Goal: Task Accomplishment & Management: Manage account settings

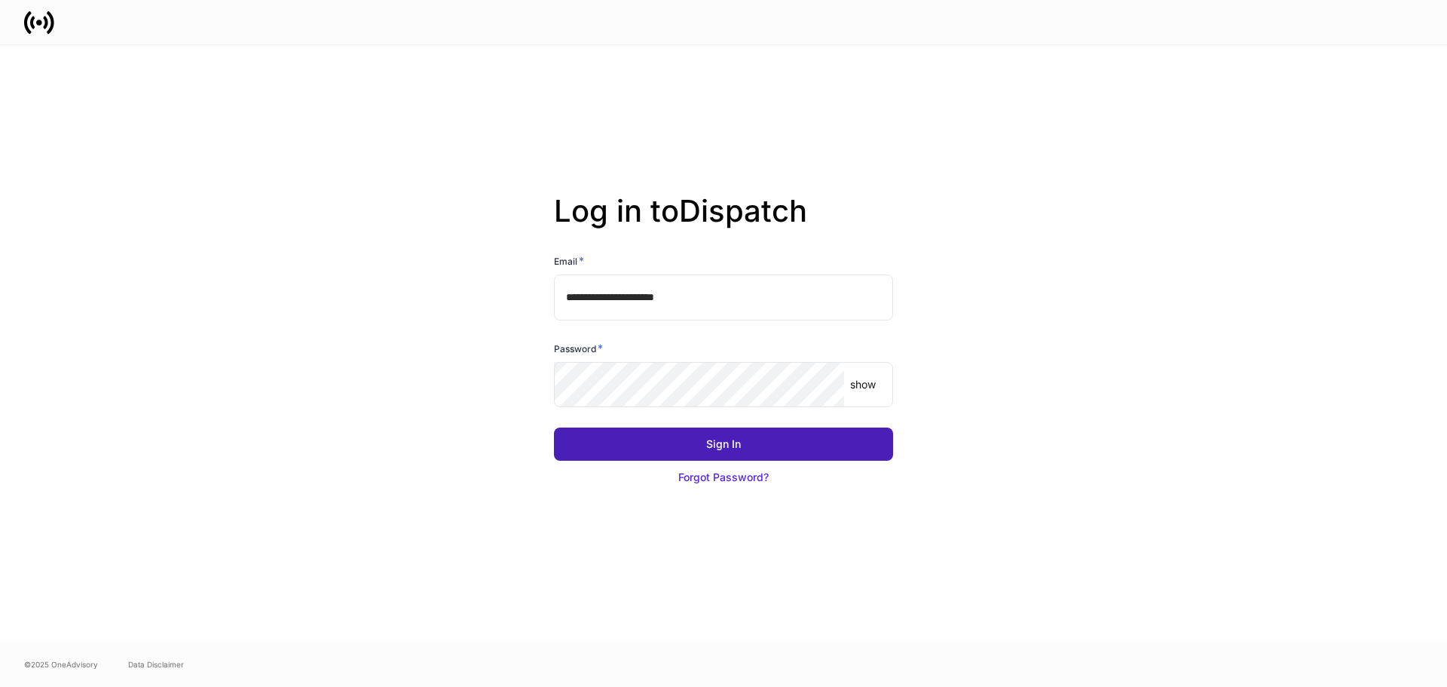
click at [769, 443] on button "Sign In" at bounding box center [723, 443] width 339 height 33
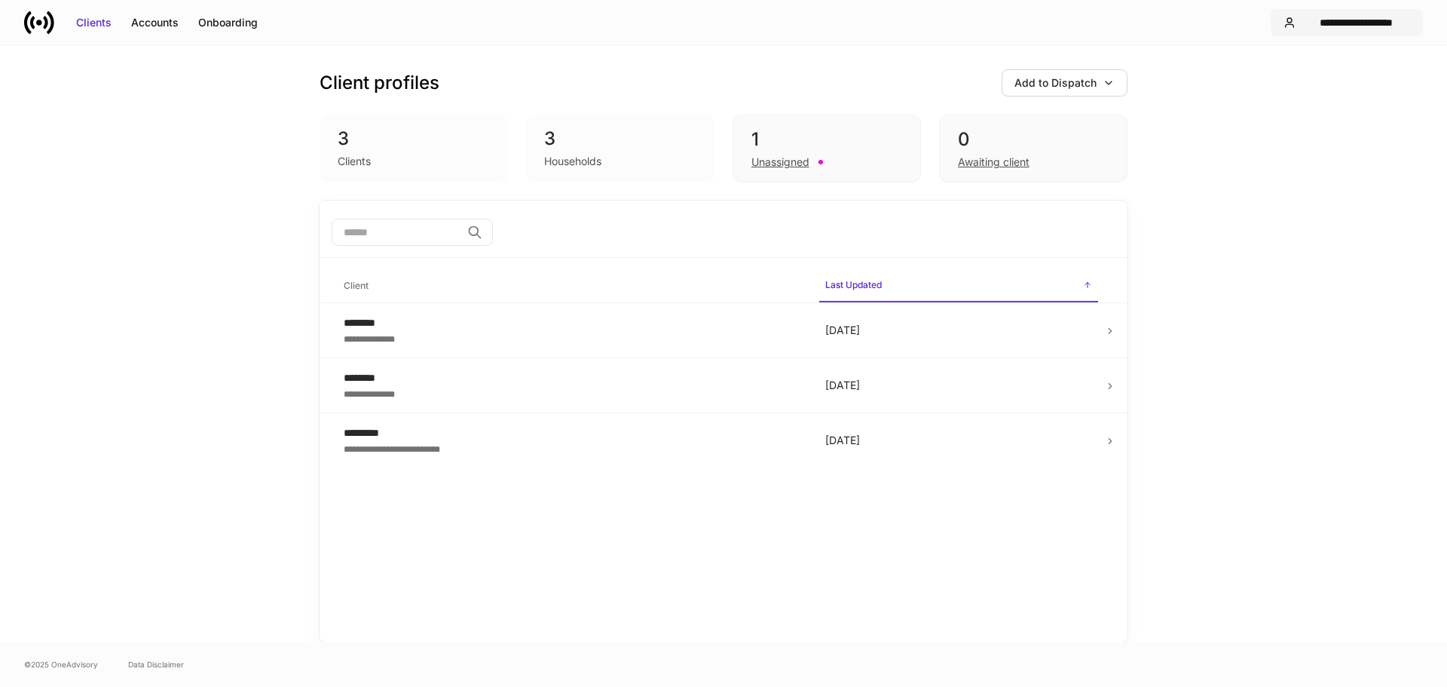
click at [1311, 15] on div "**********" at bounding box center [1356, 22] width 109 height 15
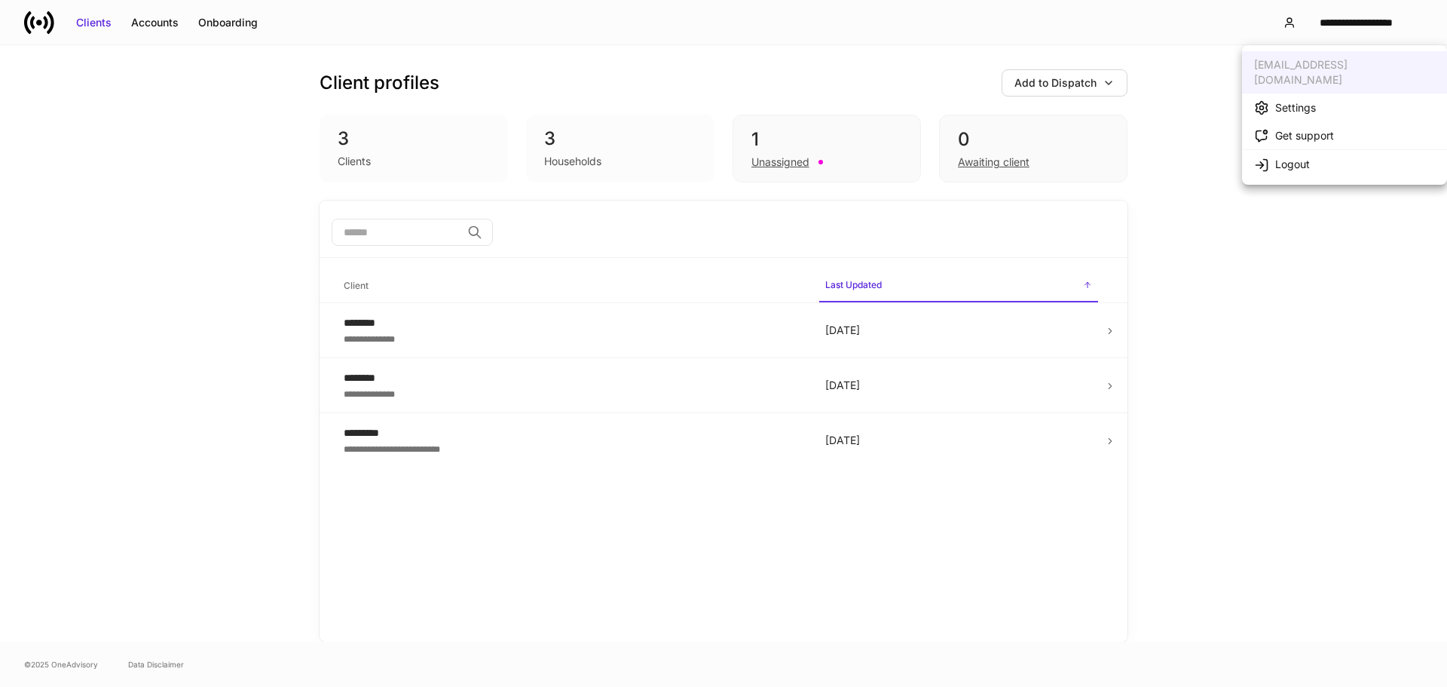
click at [1292, 100] on div "Settings" at bounding box center [1296, 107] width 41 height 15
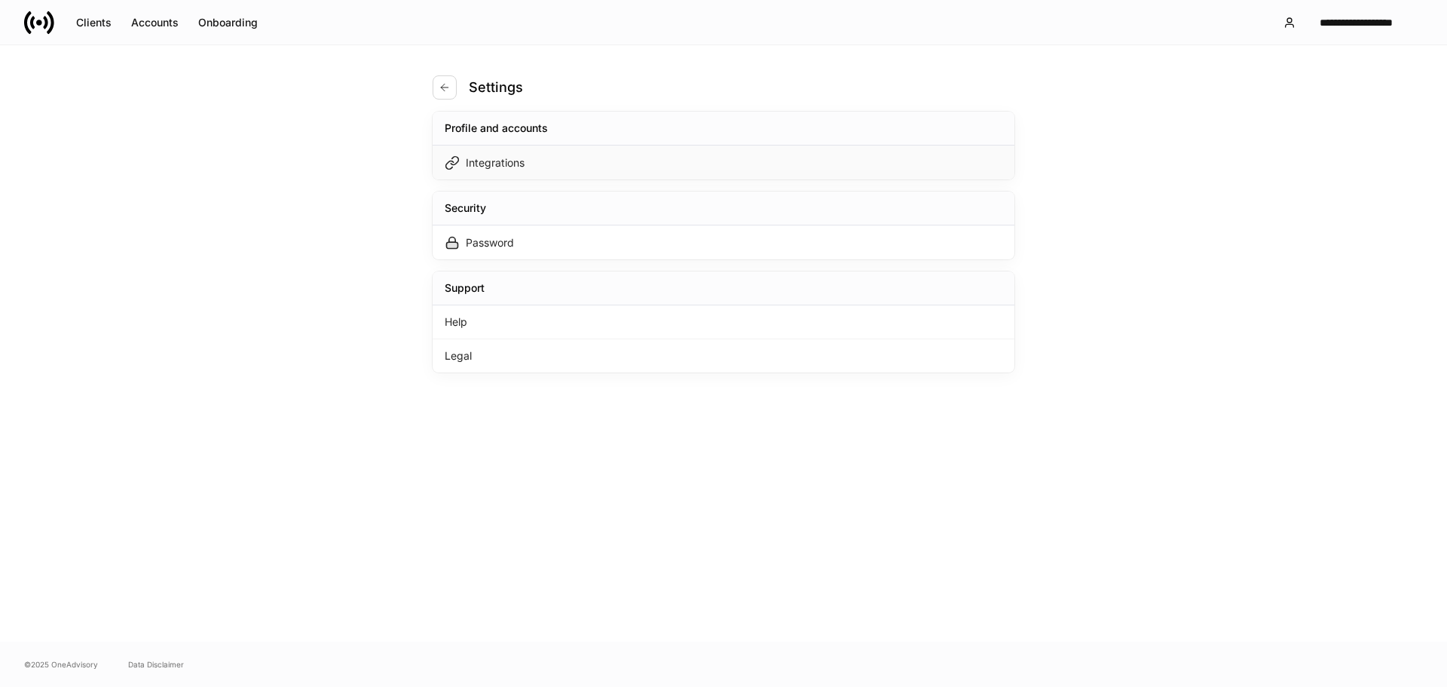
click at [495, 158] on div "Integrations" at bounding box center [495, 162] width 59 height 15
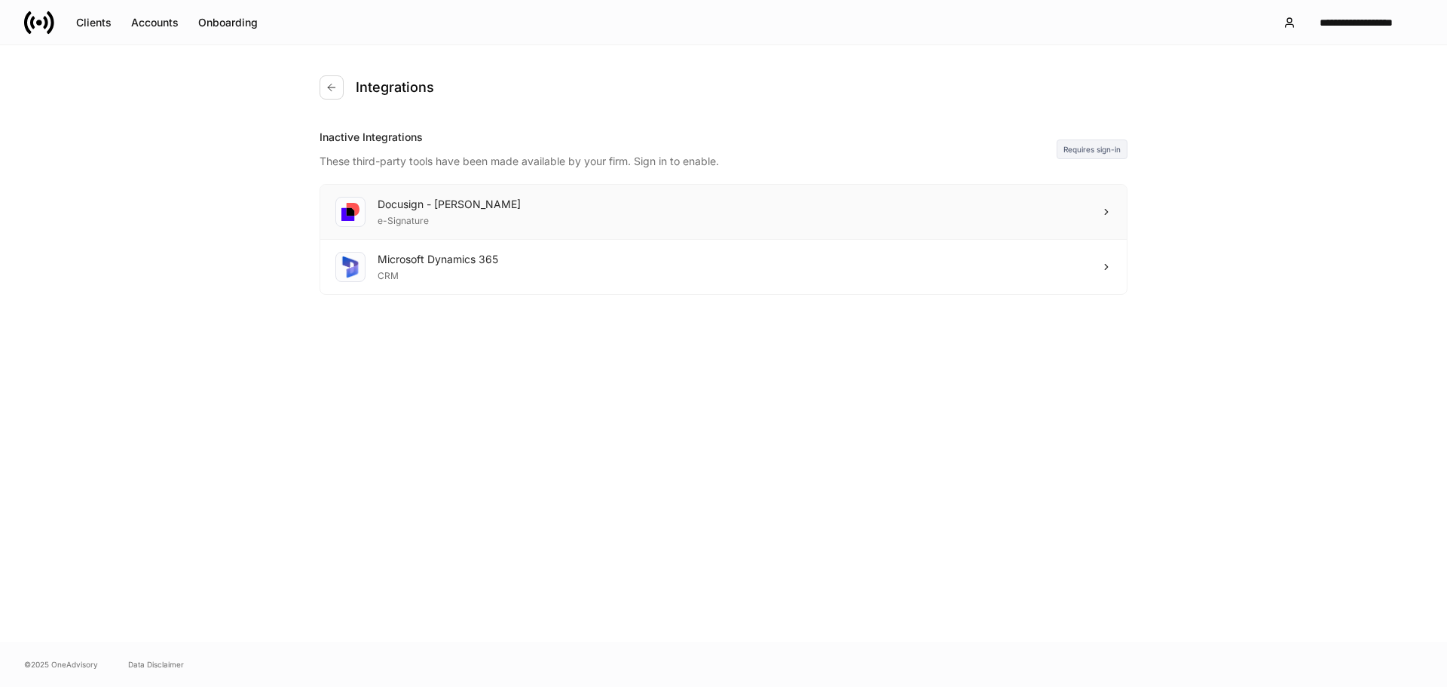
click at [522, 205] on div "Docusign - Schwab e-Signature" at bounding box center [723, 212] width 807 height 55
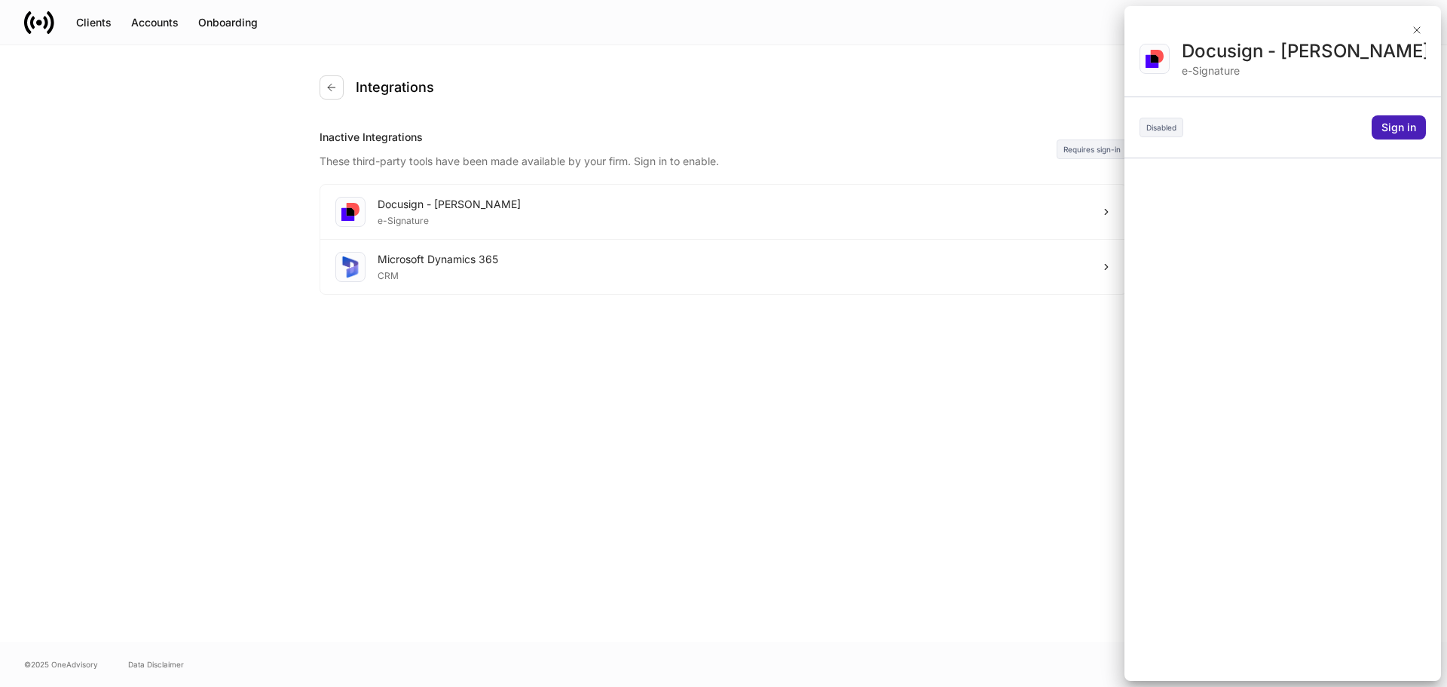
click at [1404, 126] on div "Sign in" at bounding box center [1399, 127] width 35 height 15
click at [1412, 23] on div at bounding box center [723, 343] width 1447 height 687
click at [1415, 31] on div at bounding box center [723, 343] width 1447 height 687
click at [1417, 36] on div at bounding box center [723, 343] width 1447 height 687
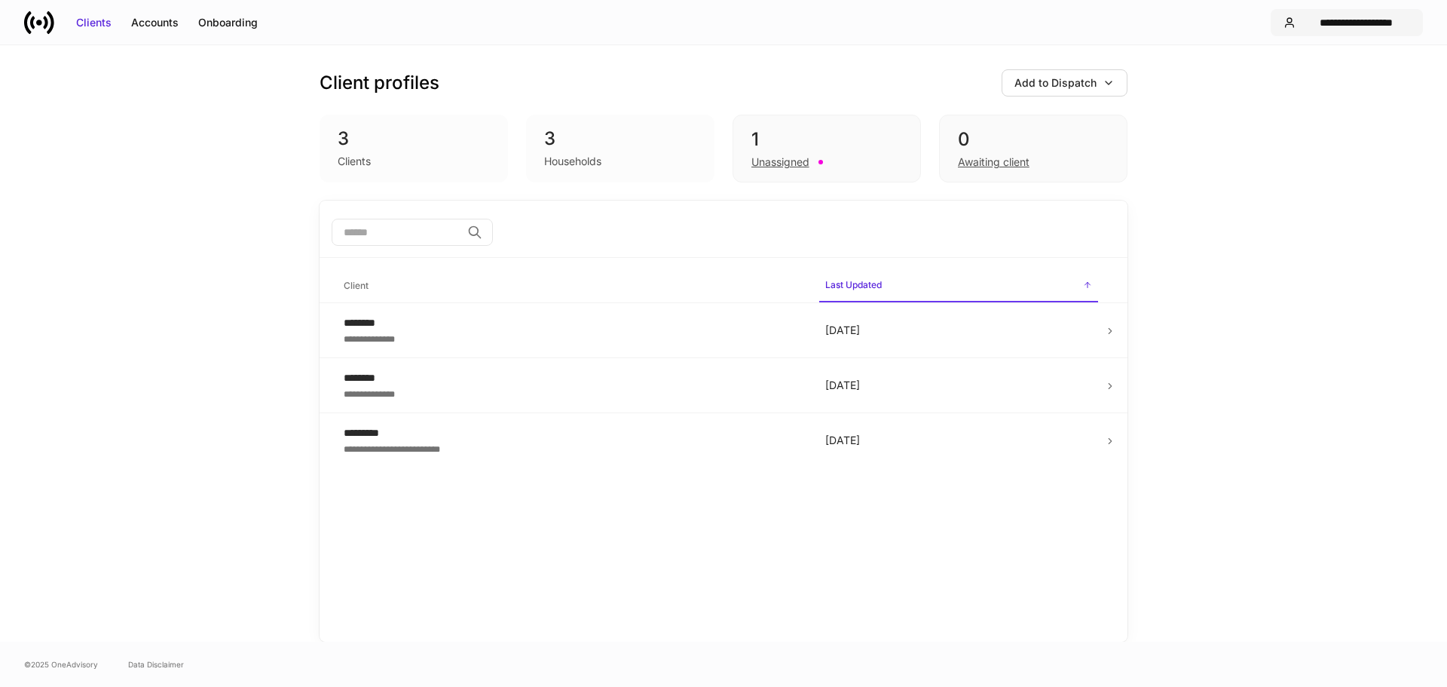
click at [1325, 19] on div "**********" at bounding box center [1356, 22] width 109 height 15
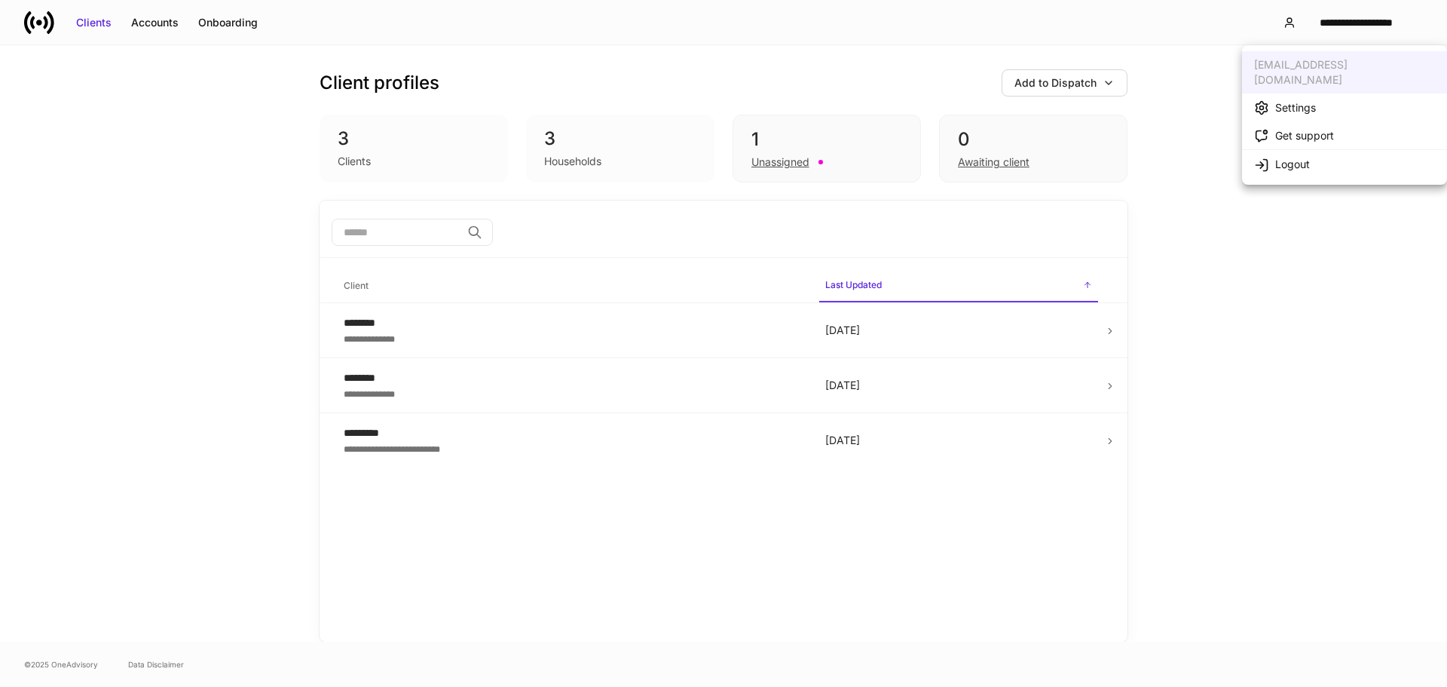
click at [1307, 100] on div "Settings" at bounding box center [1296, 107] width 41 height 15
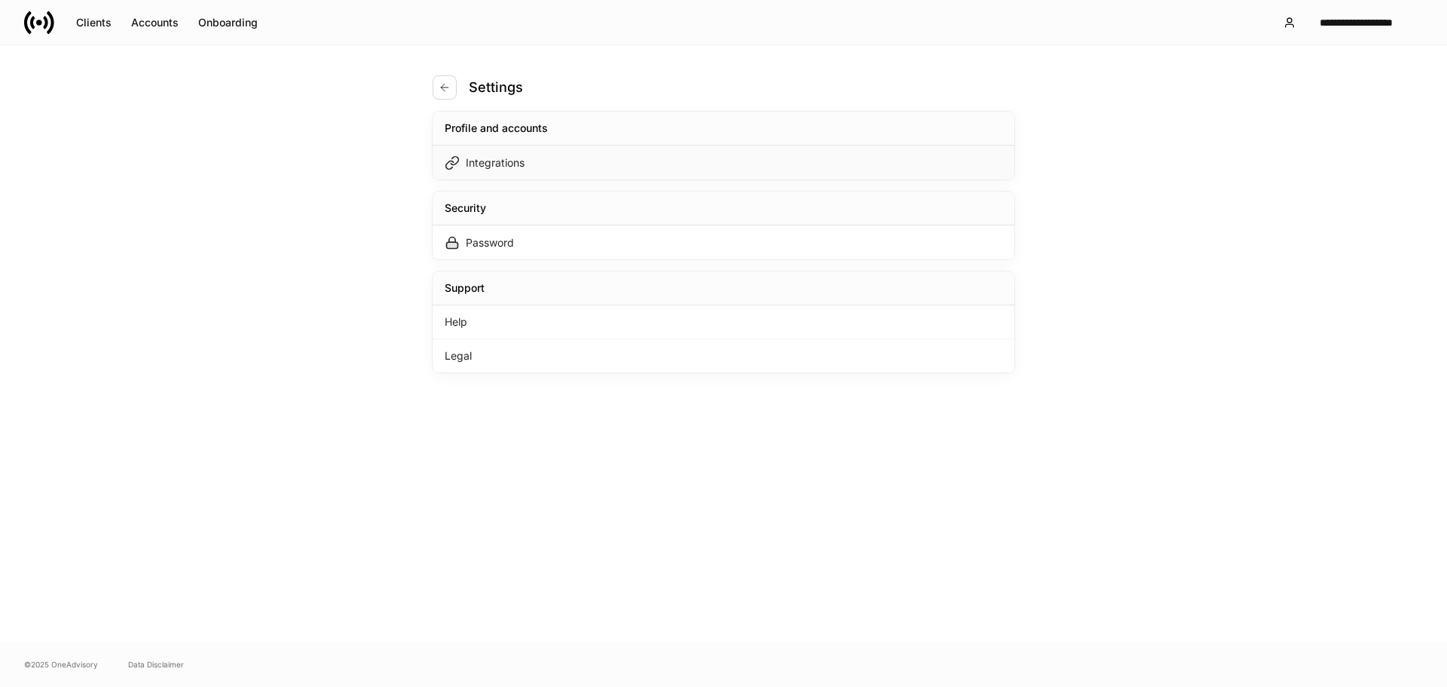
click at [513, 157] on div "Integrations" at bounding box center [495, 162] width 59 height 15
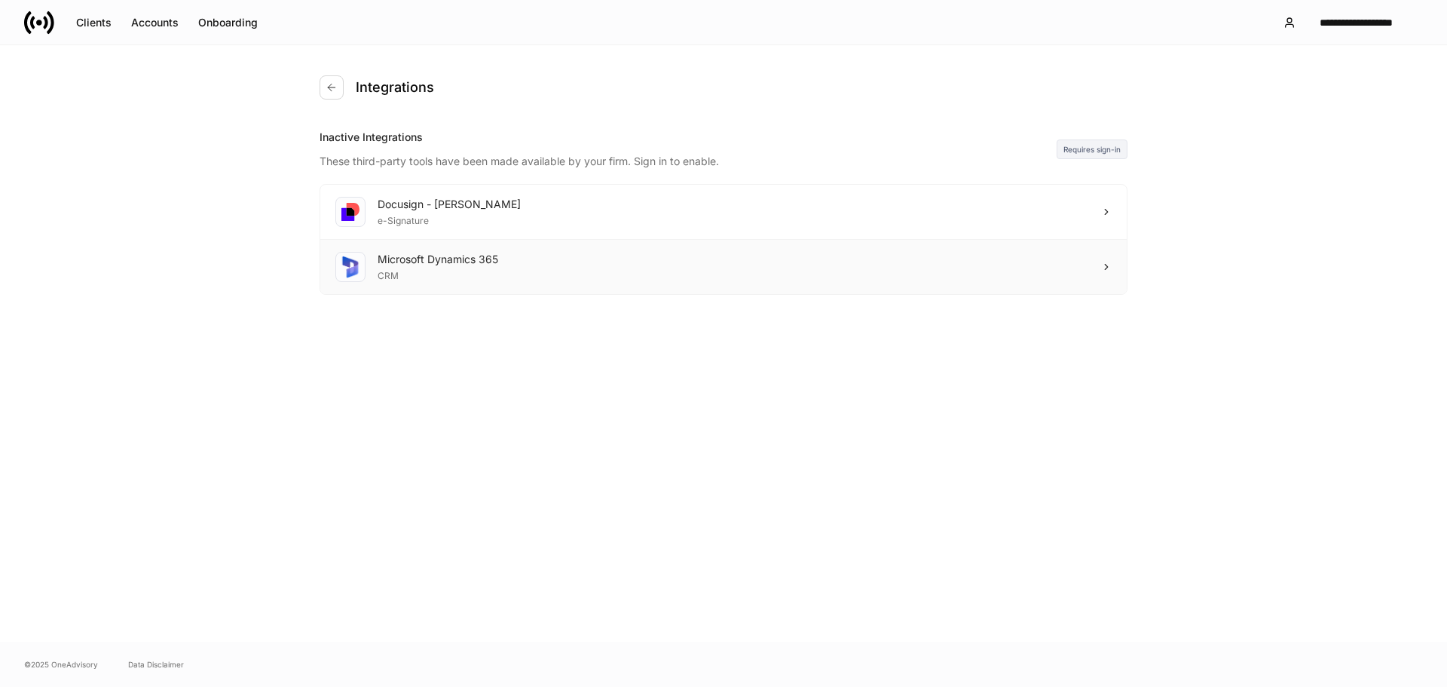
click at [816, 265] on div "Microsoft Dynamics 365 CRM" at bounding box center [723, 267] width 807 height 54
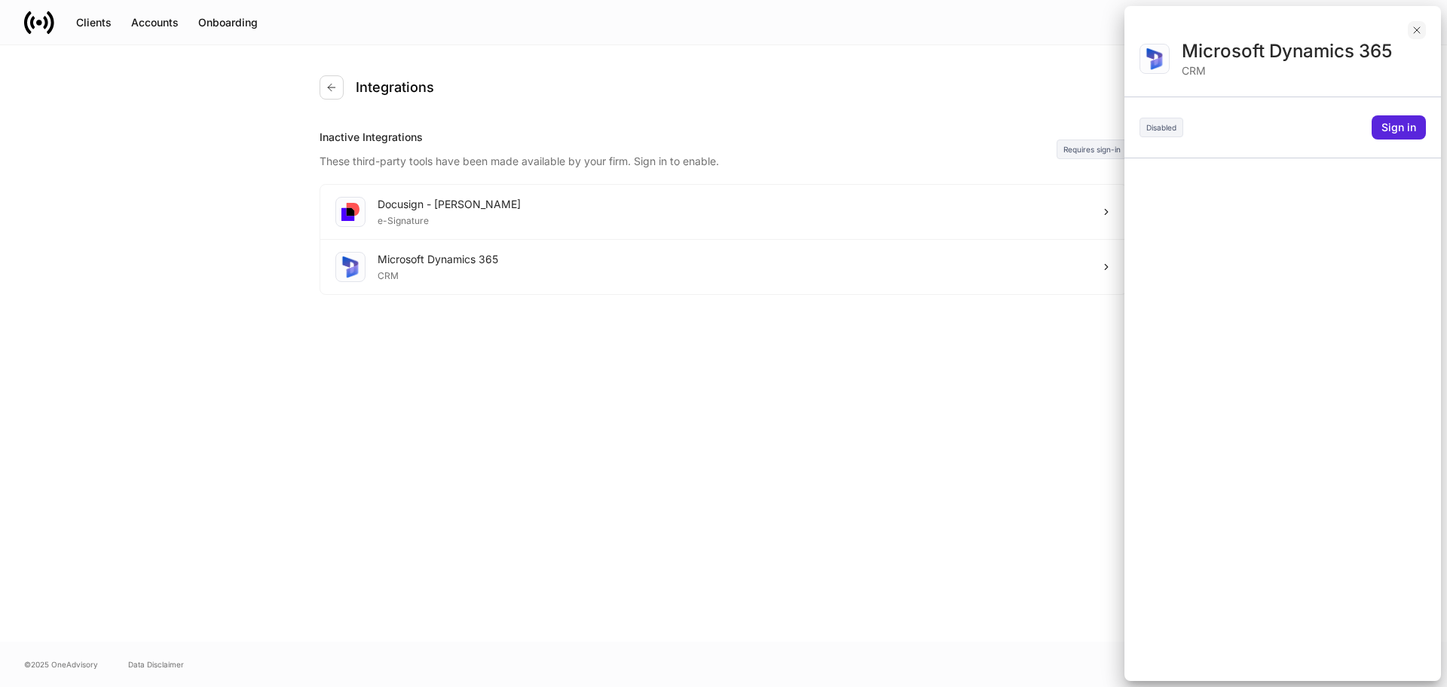
click at [1417, 24] on icon "button" at bounding box center [1417, 30] width 12 height 12
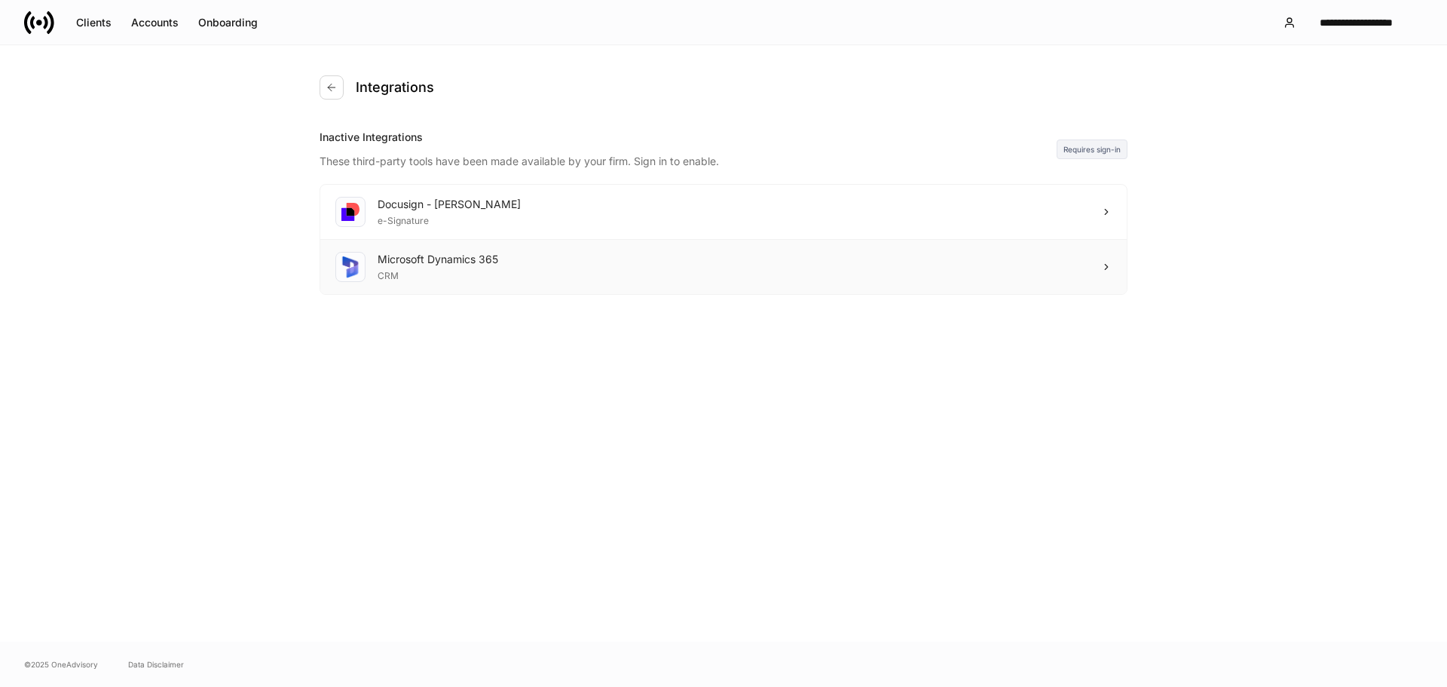
click at [1095, 265] on div "Microsoft Dynamics 365 CRM" at bounding box center [723, 267] width 807 height 54
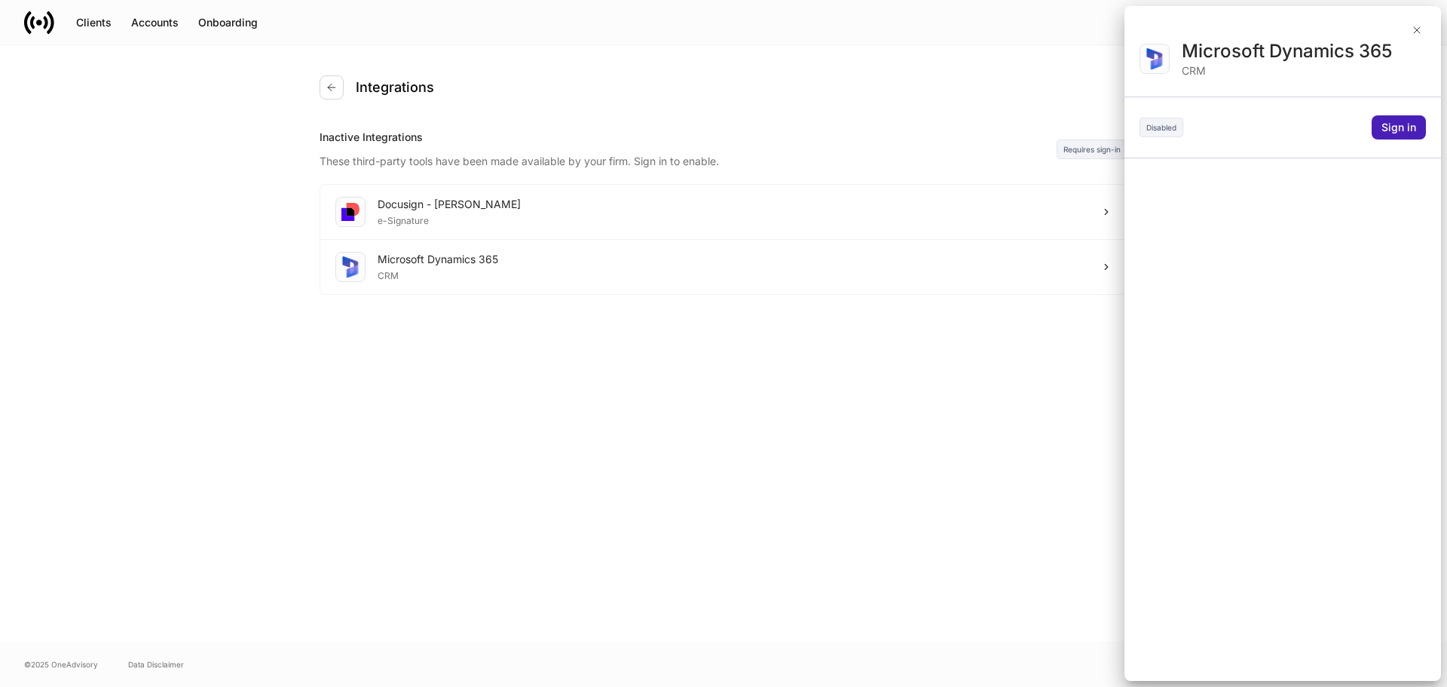
click at [1389, 127] on div "Sign in" at bounding box center [1399, 127] width 35 height 15
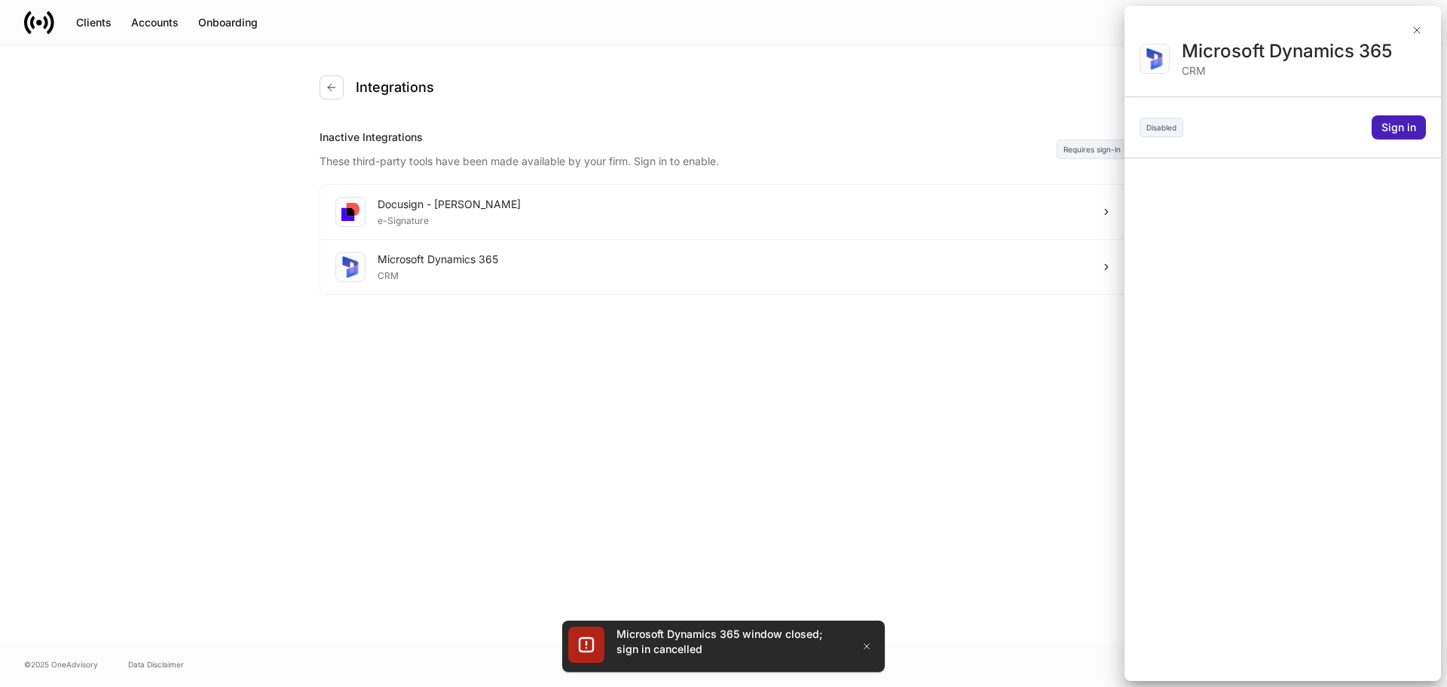
click at [1402, 127] on div "Sign in" at bounding box center [1399, 127] width 35 height 15
click at [1413, 32] on div at bounding box center [723, 343] width 1447 height 687
click at [1417, 26] on div at bounding box center [723, 343] width 1447 height 687
click at [865, 643] on icon "button" at bounding box center [867, 646] width 12 height 12
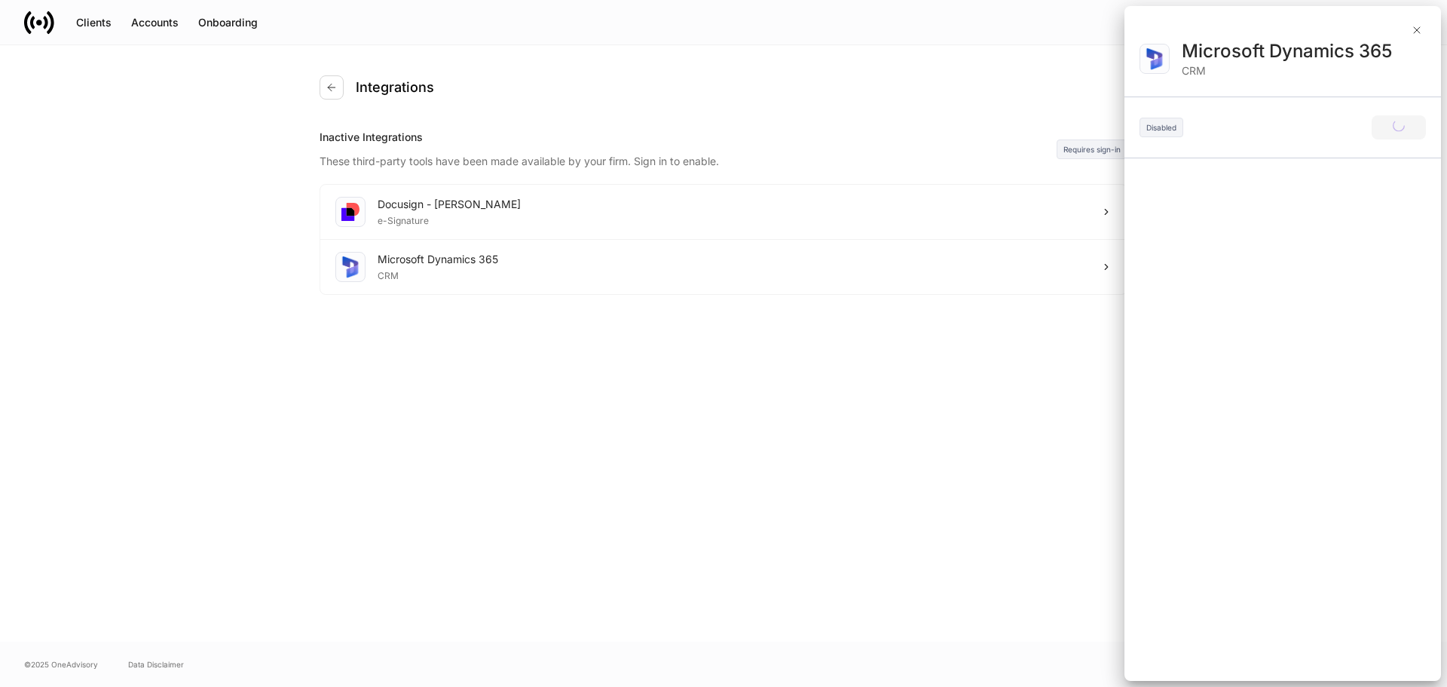
click at [413, 209] on div at bounding box center [723, 343] width 1447 height 687
click at [1410, 24] on div at bounding box center [723, 343] width 1447 height 687
click at [1416, 27] on div at bounding box center [723, 343] width 1447 height 687
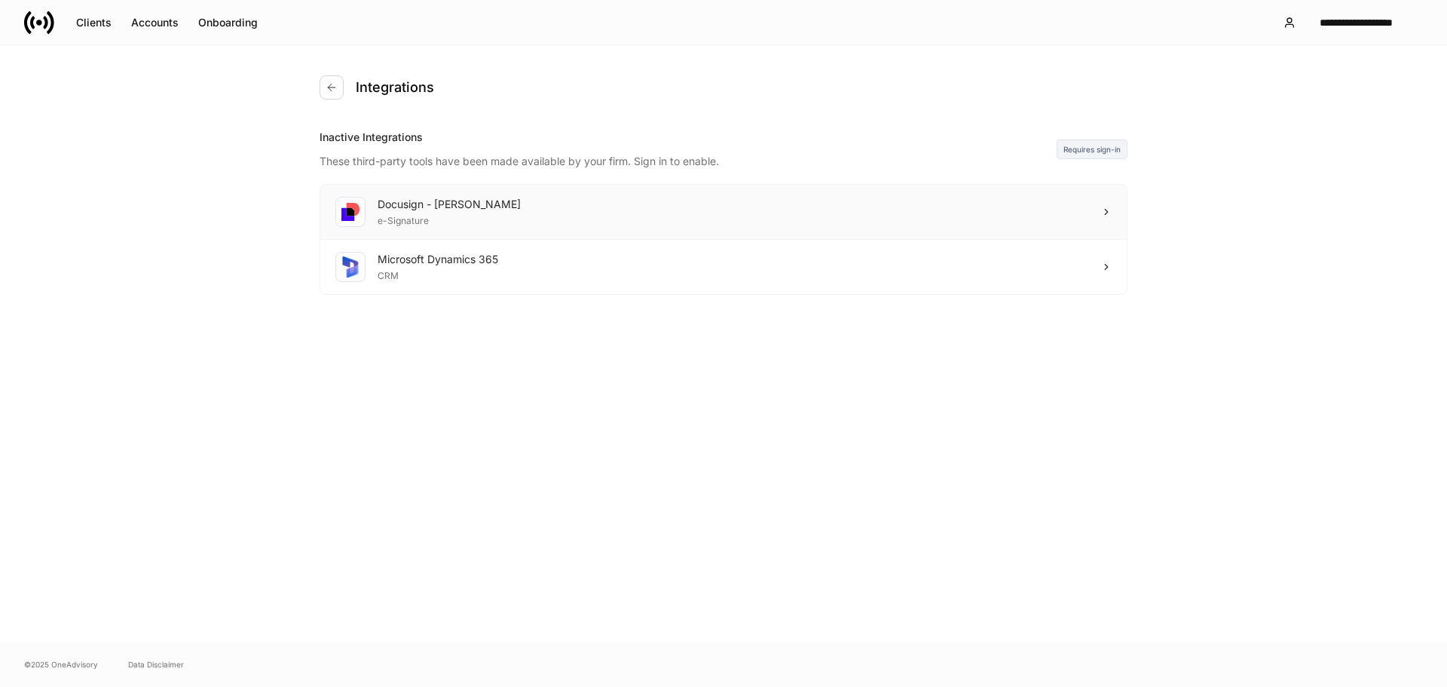
click at [436, 215] on div "e-Signature" at bounding box center [449, 219] width 143 height 15
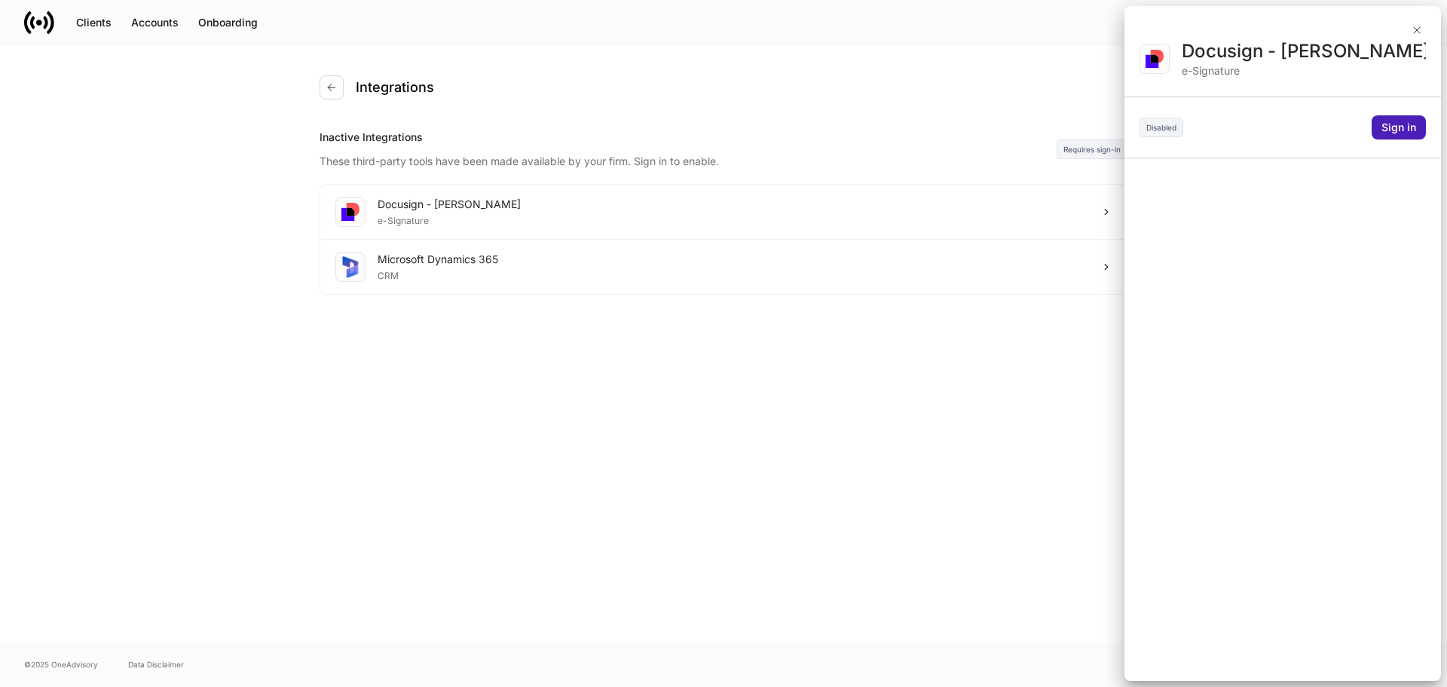
click at [1410, 125] on div "Sign in" at bounding box center [1399, 127] width 35 height 15
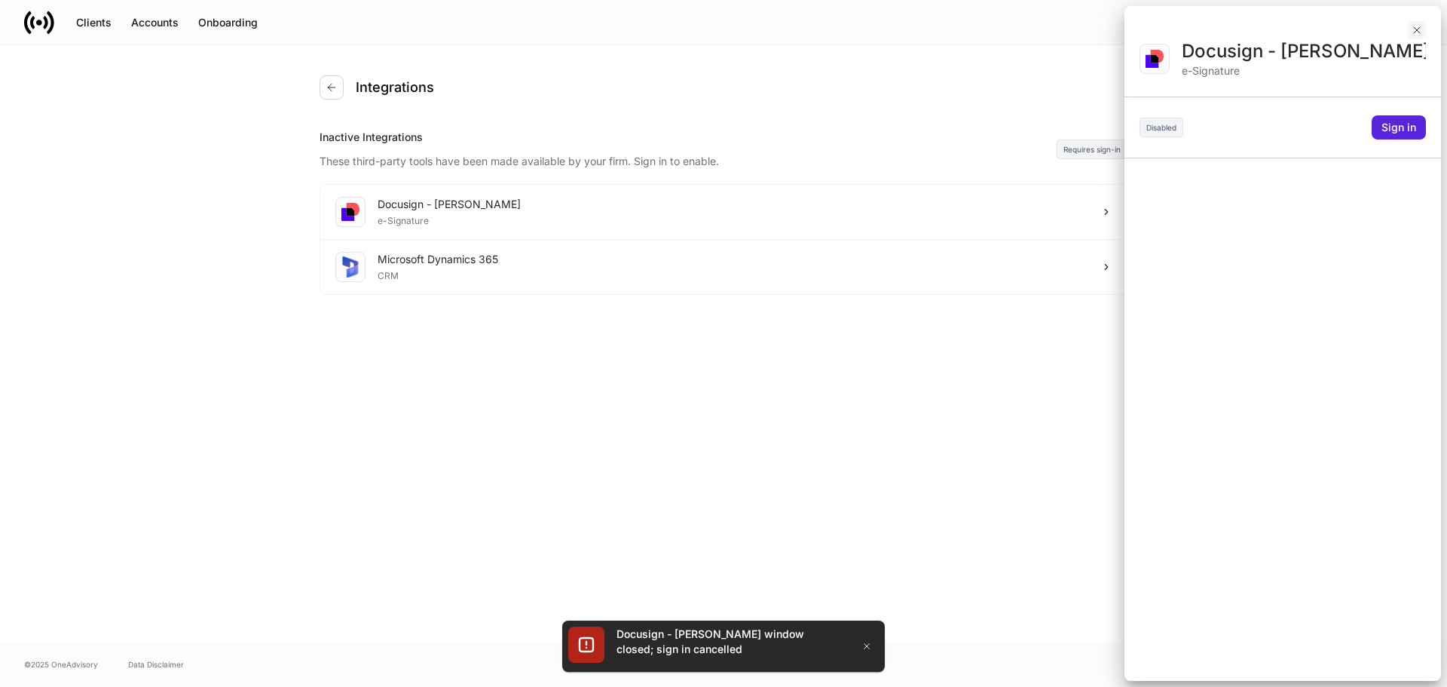
click at [1417, 33] on icon "button" at bounding box center [1417, 30] width 12 height 12
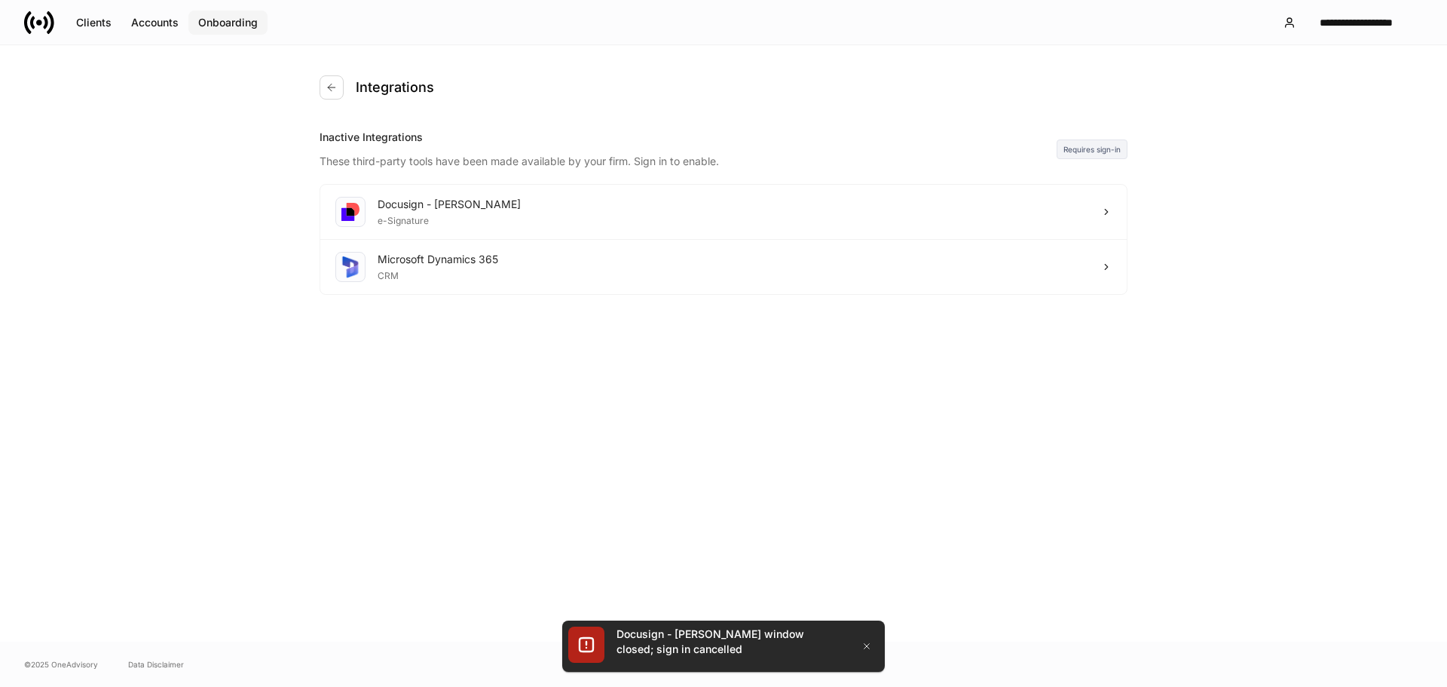
click at [217, 26] on div "Onboarding" at bounding box center [228, 22] width 60 height 15
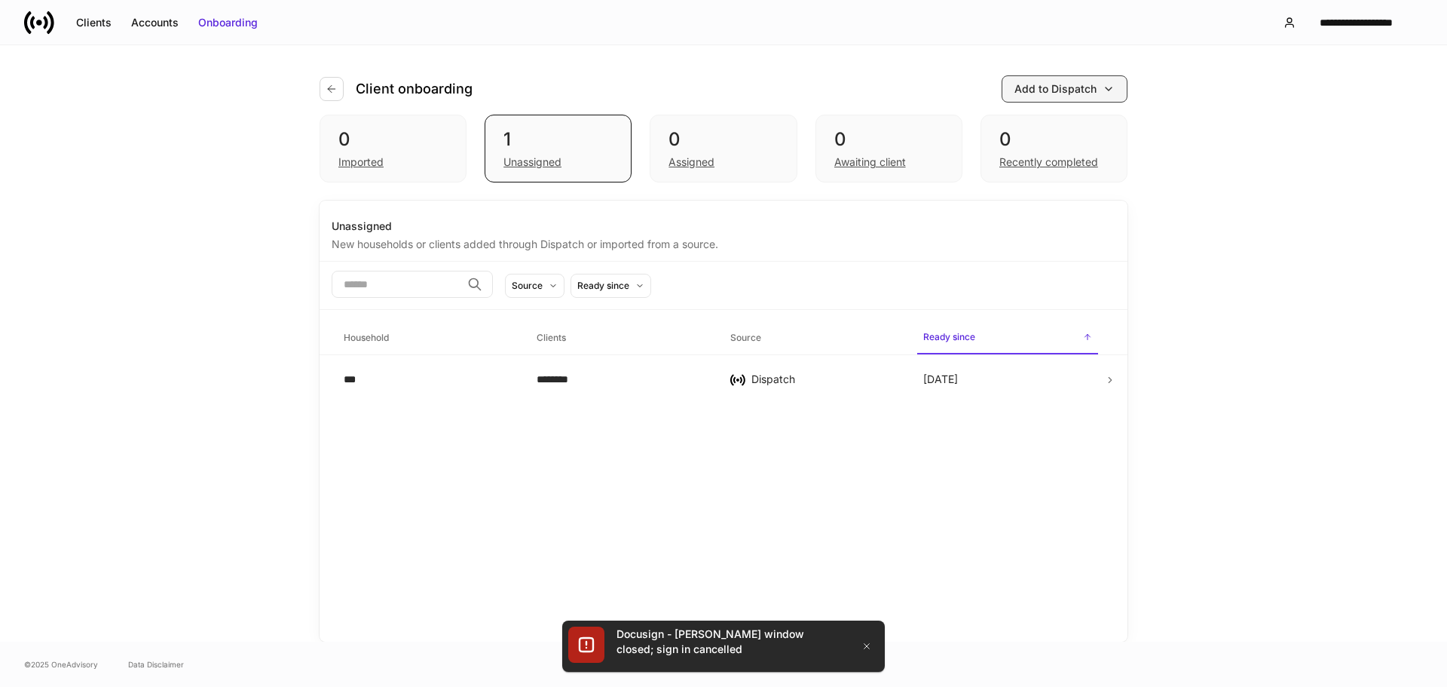
click at [1080, 87] on div "Add to Dispatch" at bounding box center [1056, 88] width 82 height 15
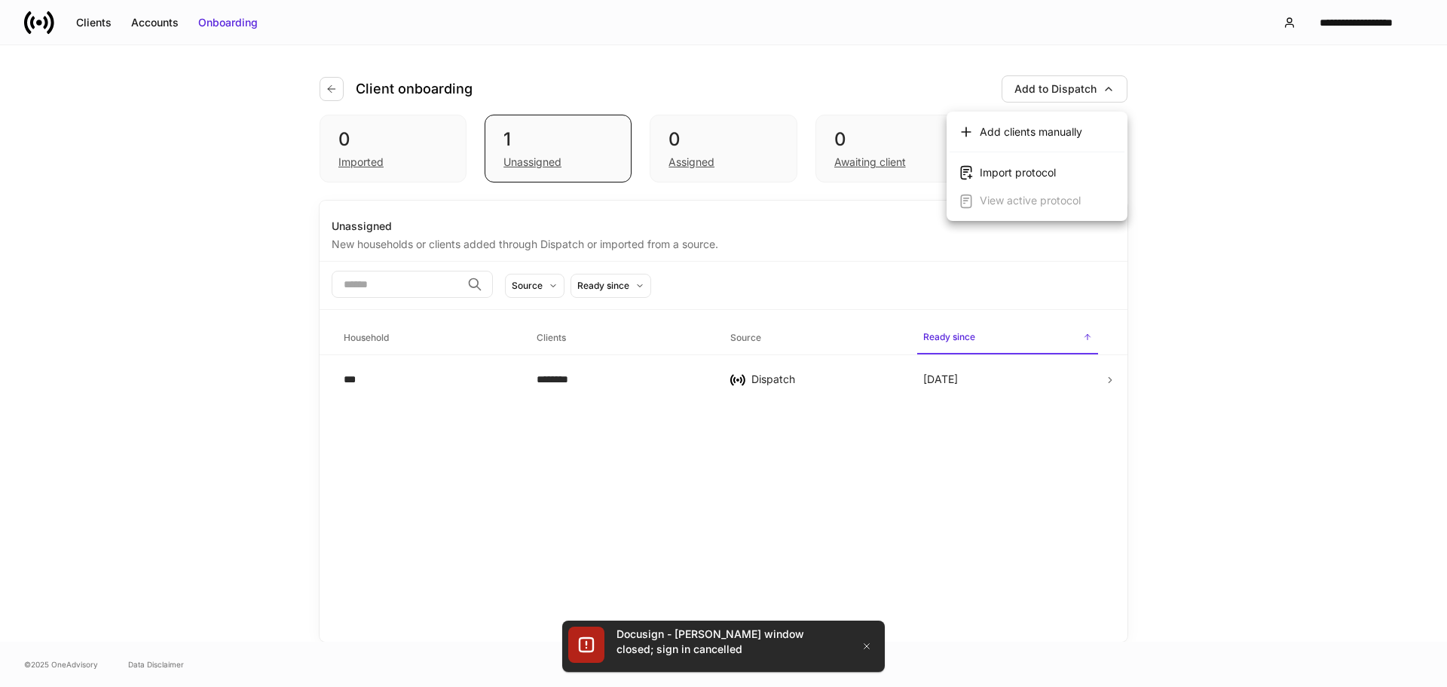
click at [1324, 265] on div at bounding box center [723, 343] width 1447 height 687
click at [86, 22] on div "Clients" at bounding box center [93, 22] width 35 height 15
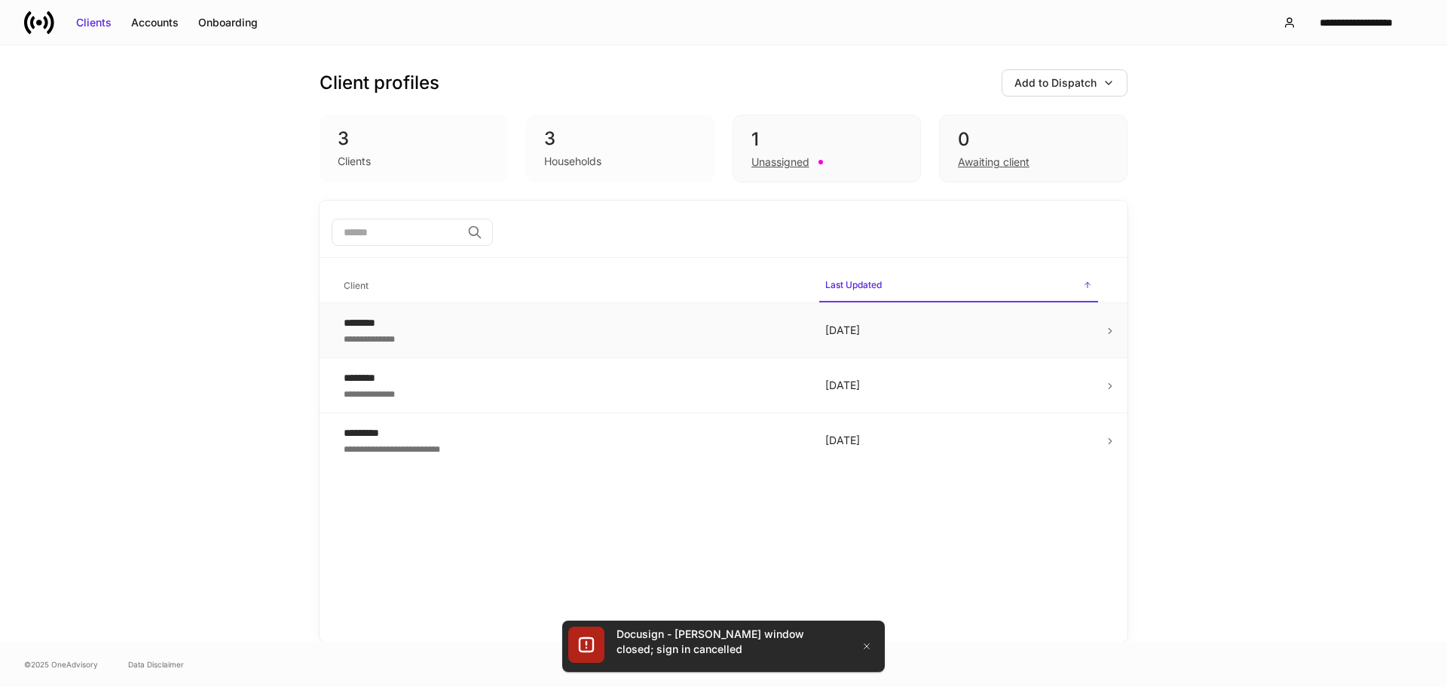
click at [453, 333] on div "**********" at bounding box center [573, 337] width 458 height 15
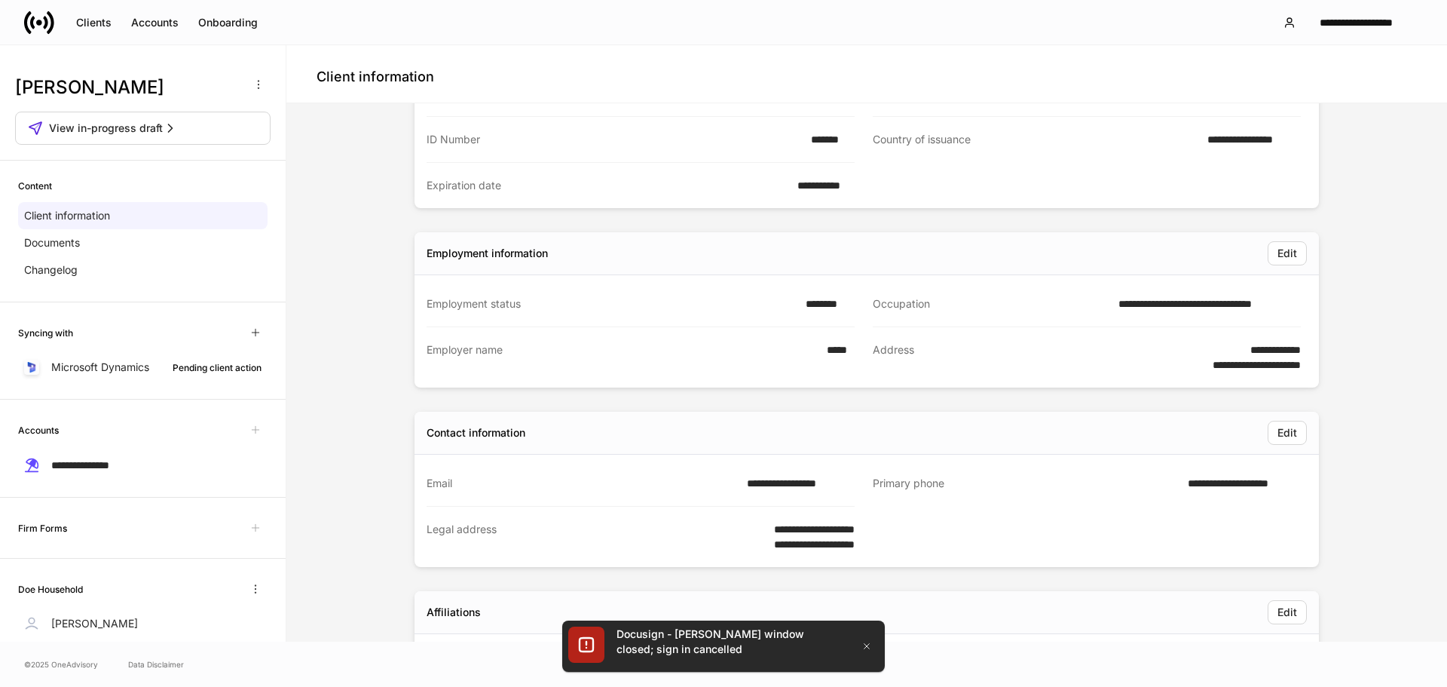
scroll to position [226, 0]
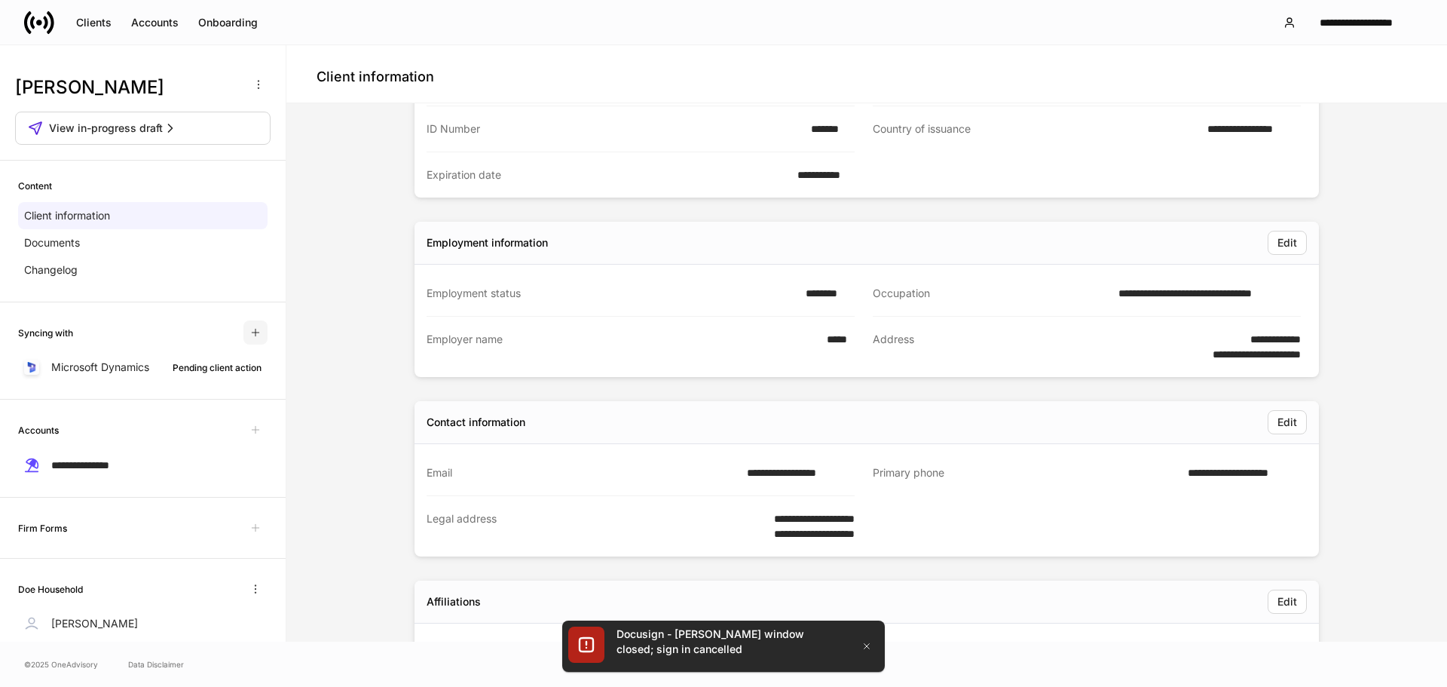
click at [250, 335] on icon "button" at bounding box center [256, 332] width 12 height 12
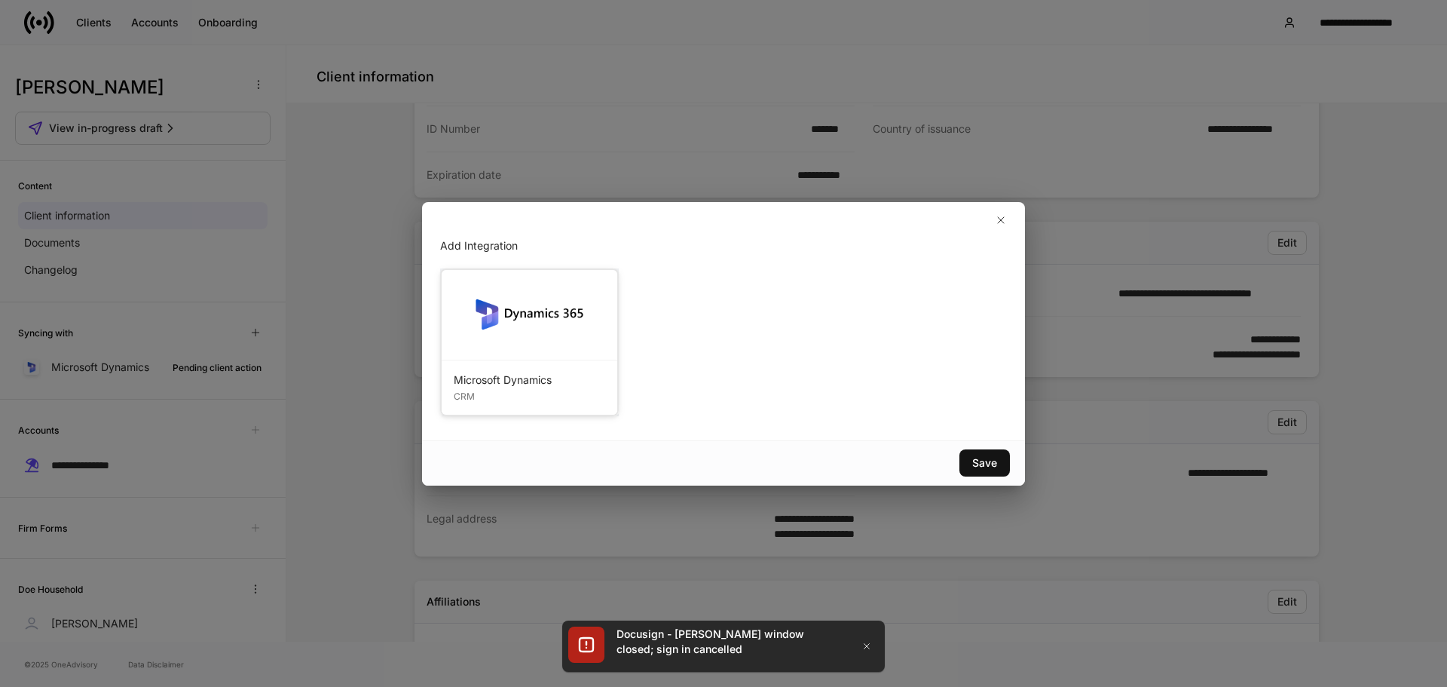
click at [499, 331] on img at bounding box center [529, 314] width 109 height 60
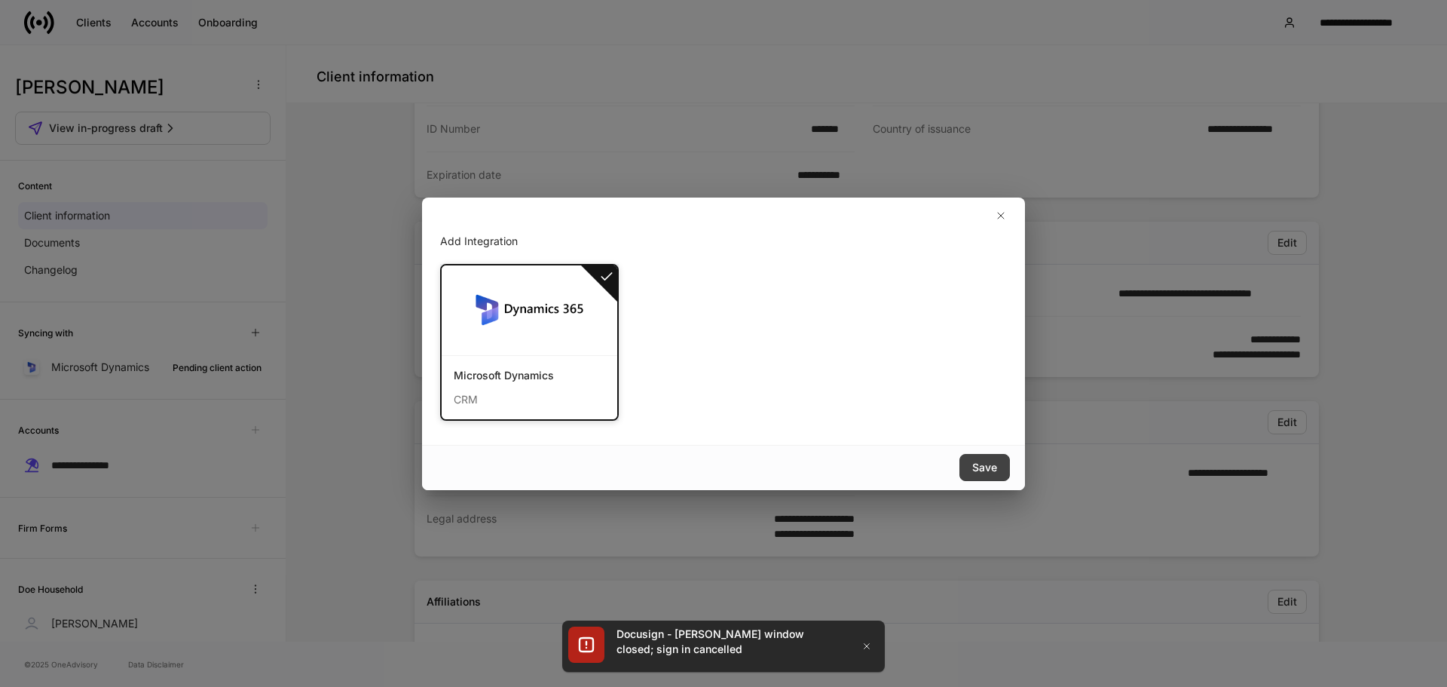
click at [991, 466] on div "Save" at bounding box center [984, 467] width 25 height 15
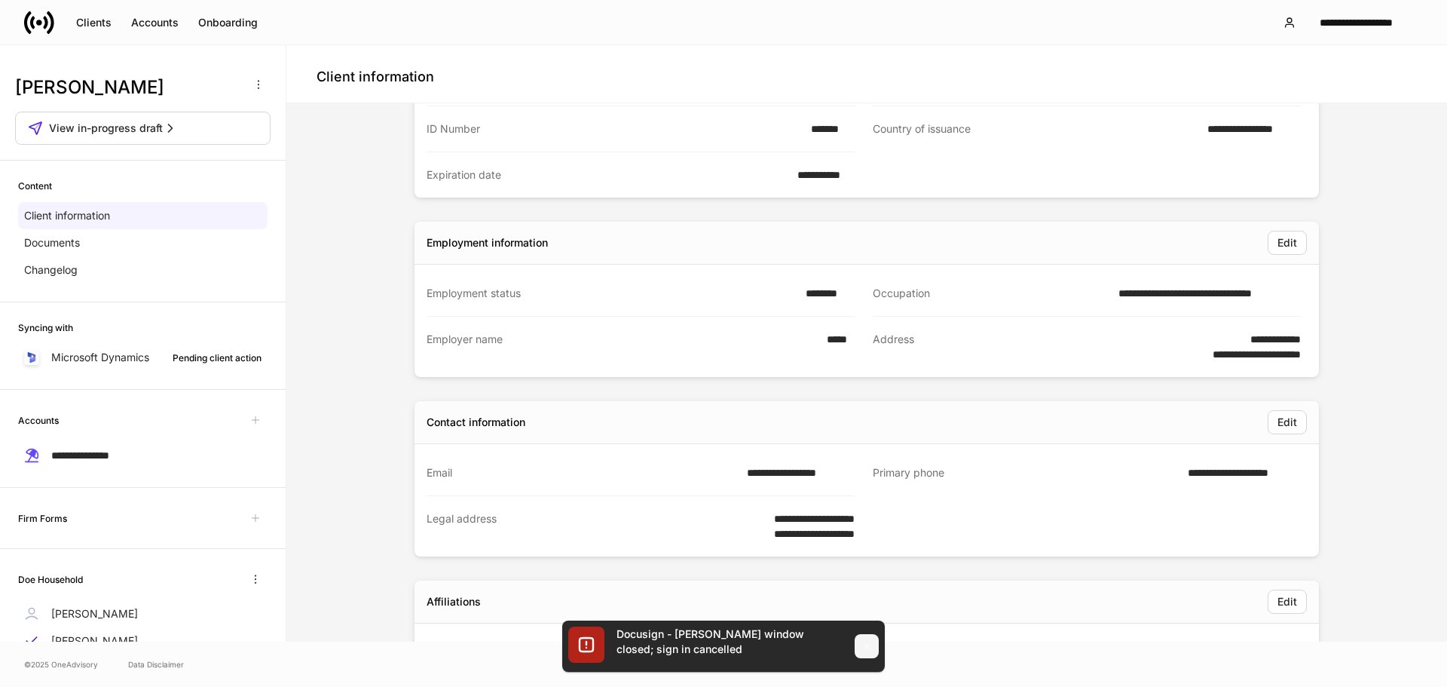
click at [863, 642] on icon "button" at bounding box center [867, 646] width 12 height 12
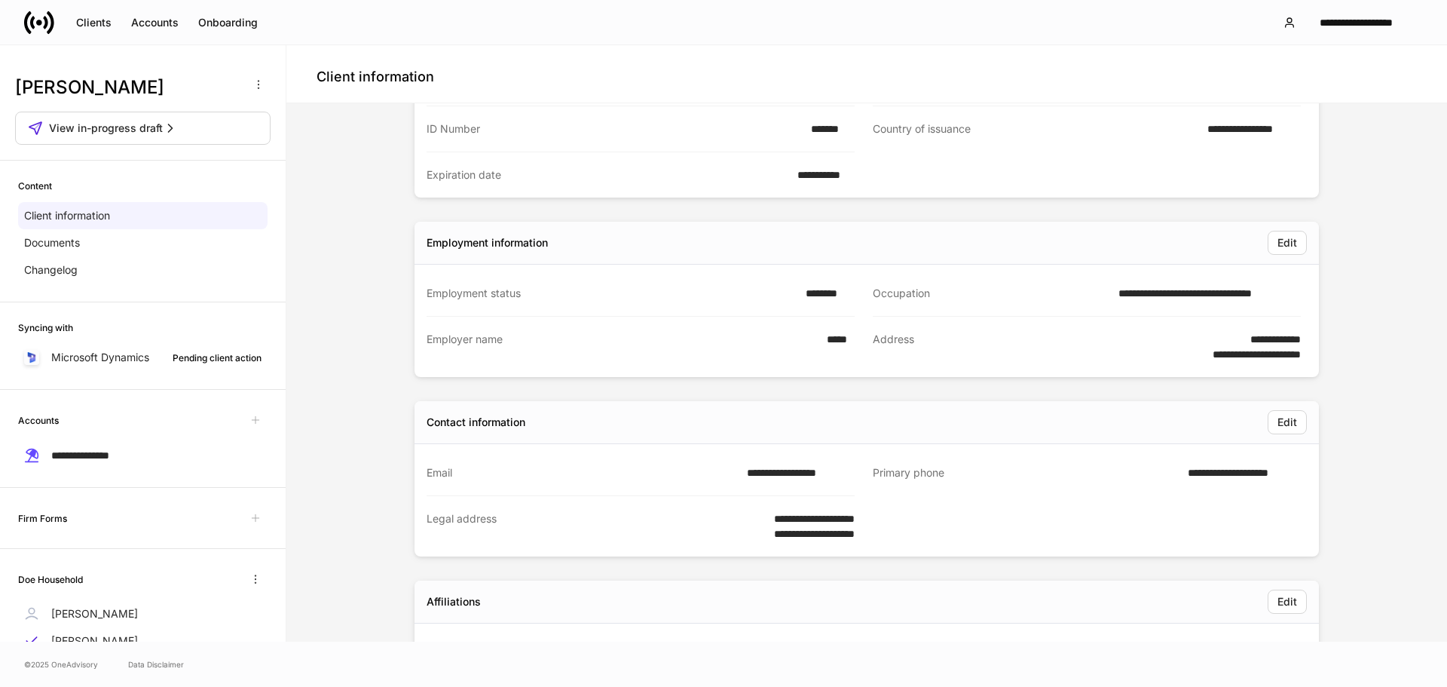
click at [318, 320] on div "**********" at bounding box center [866, 381] width 1149 height 997
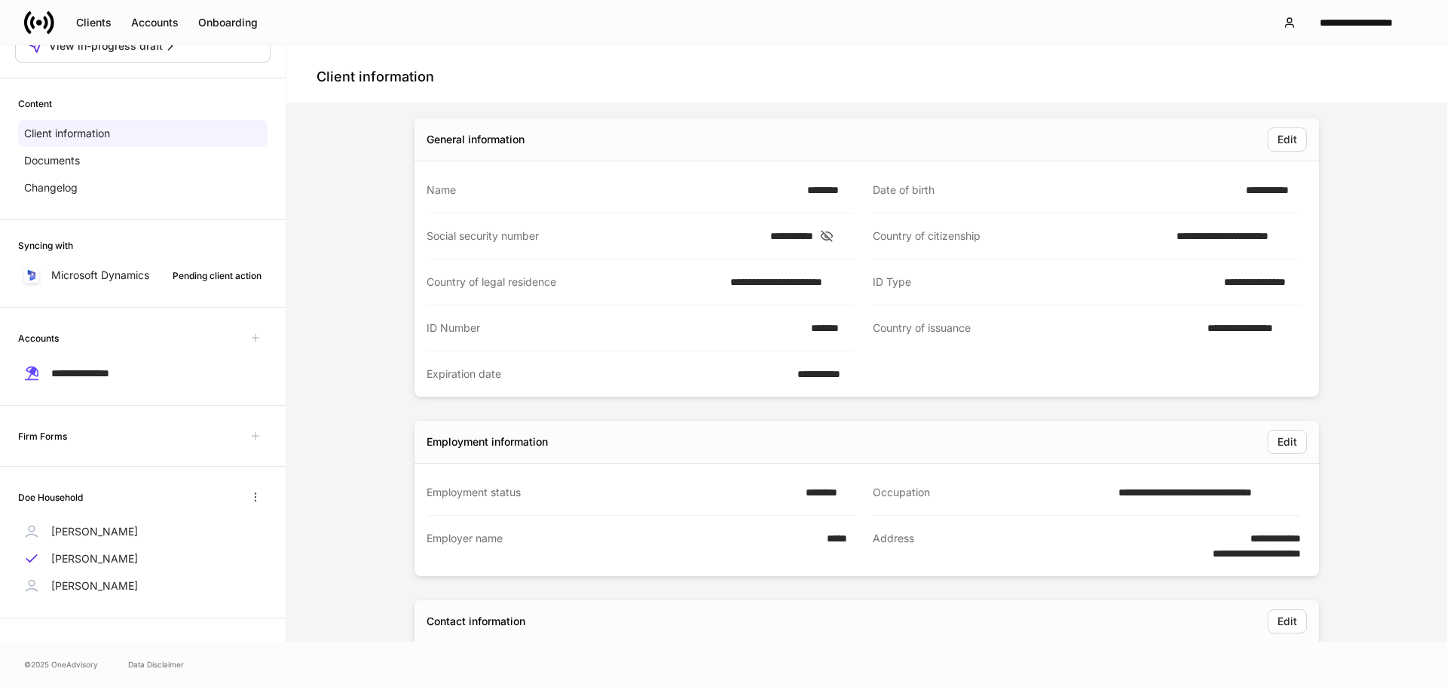
scroll to position [0, 0]
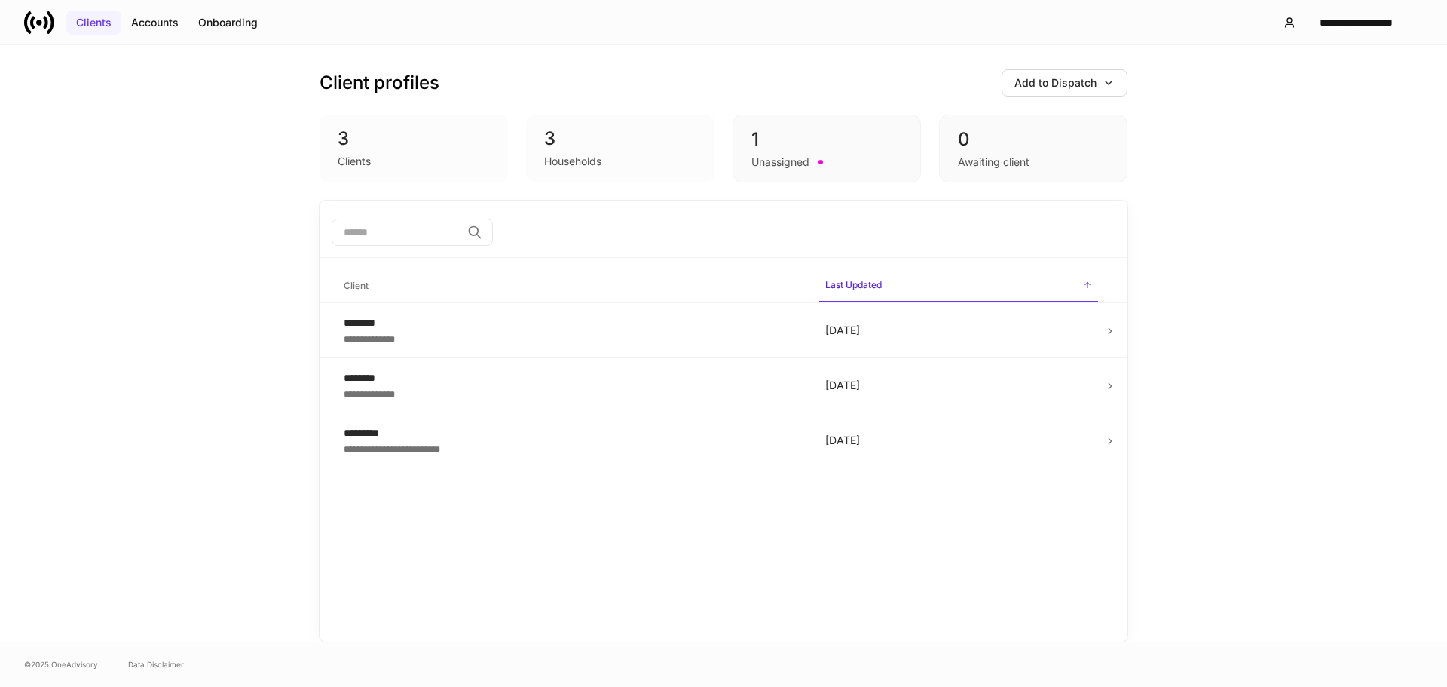
click at [90, 24] on div "Clients" at bounding box center [93, 22] width 35 height 15
click at [204, 24] on div "Onboarding" at bounding box center [228, 22] width 60 height 15
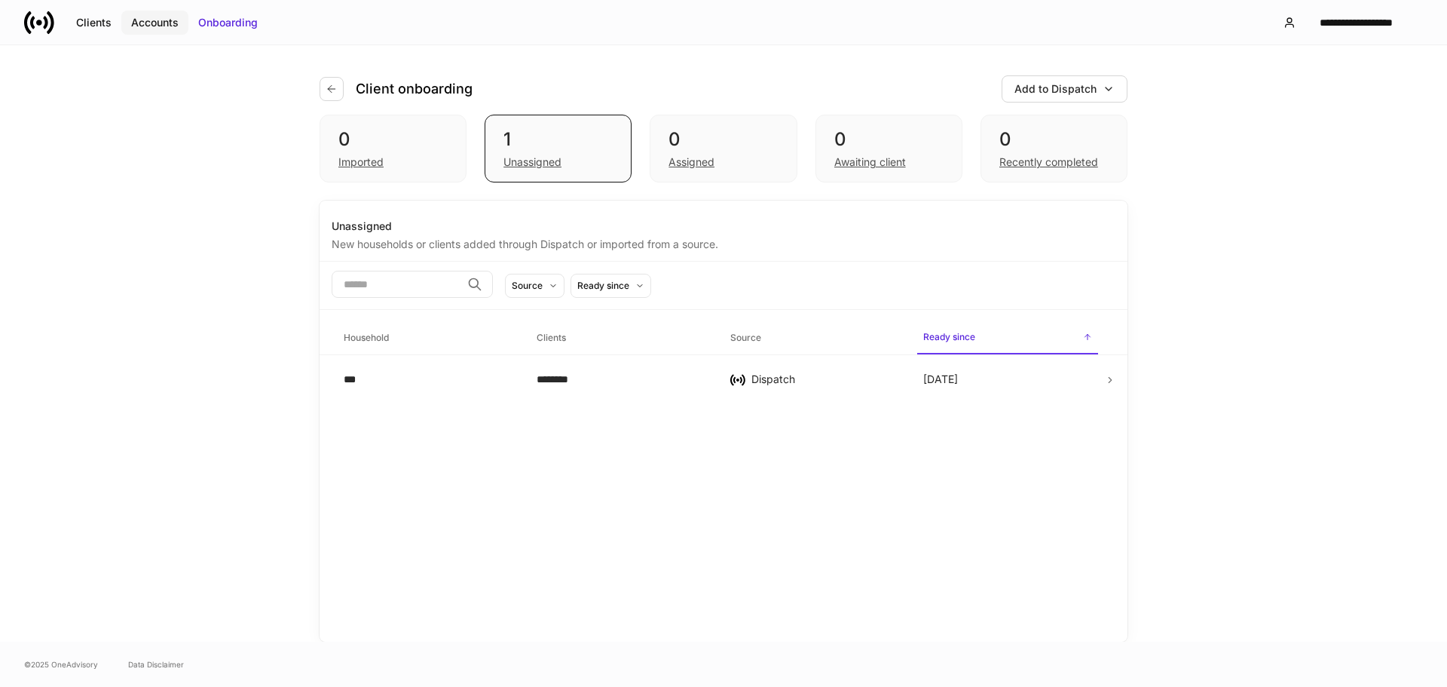
click at [170, 26] on div "Accounts" at bounding box center [154, 22] width 47 height 15
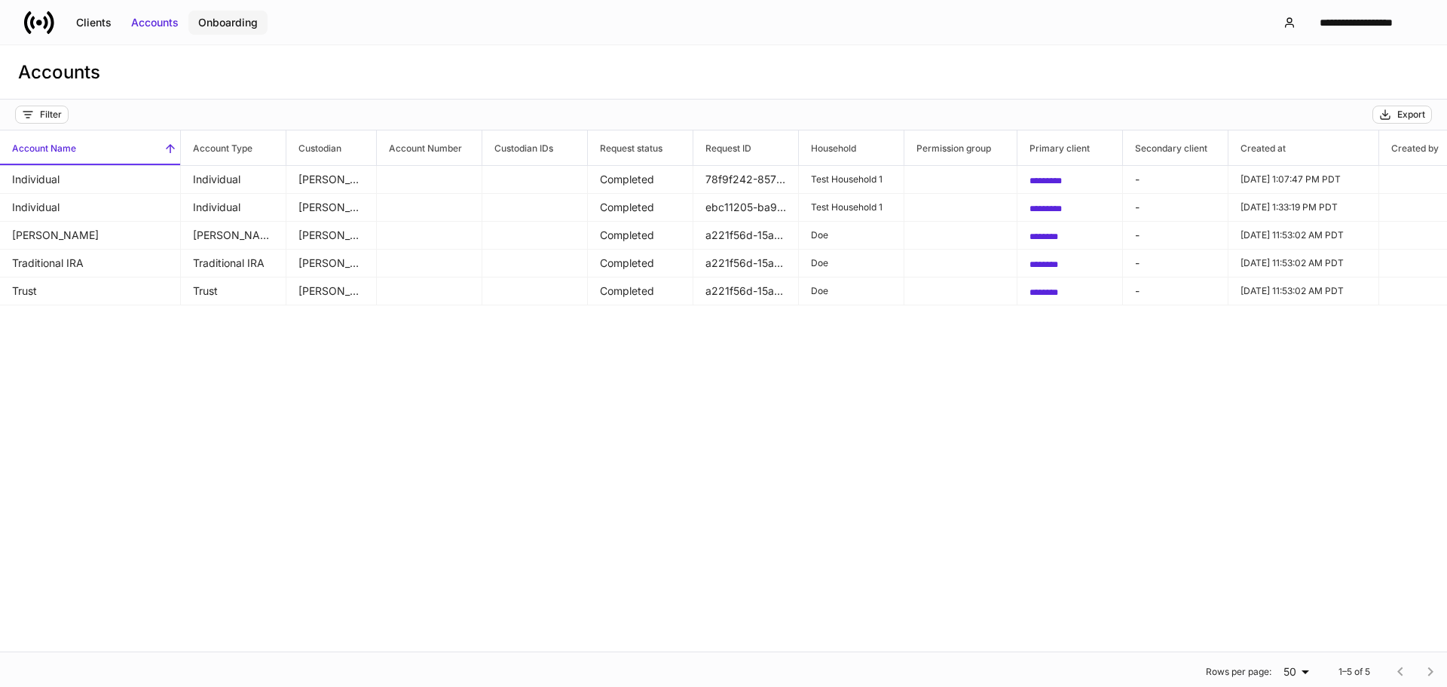
click at [260, 26] on button "Onboarding" at bounding box center [227, 23] width 79 height 24
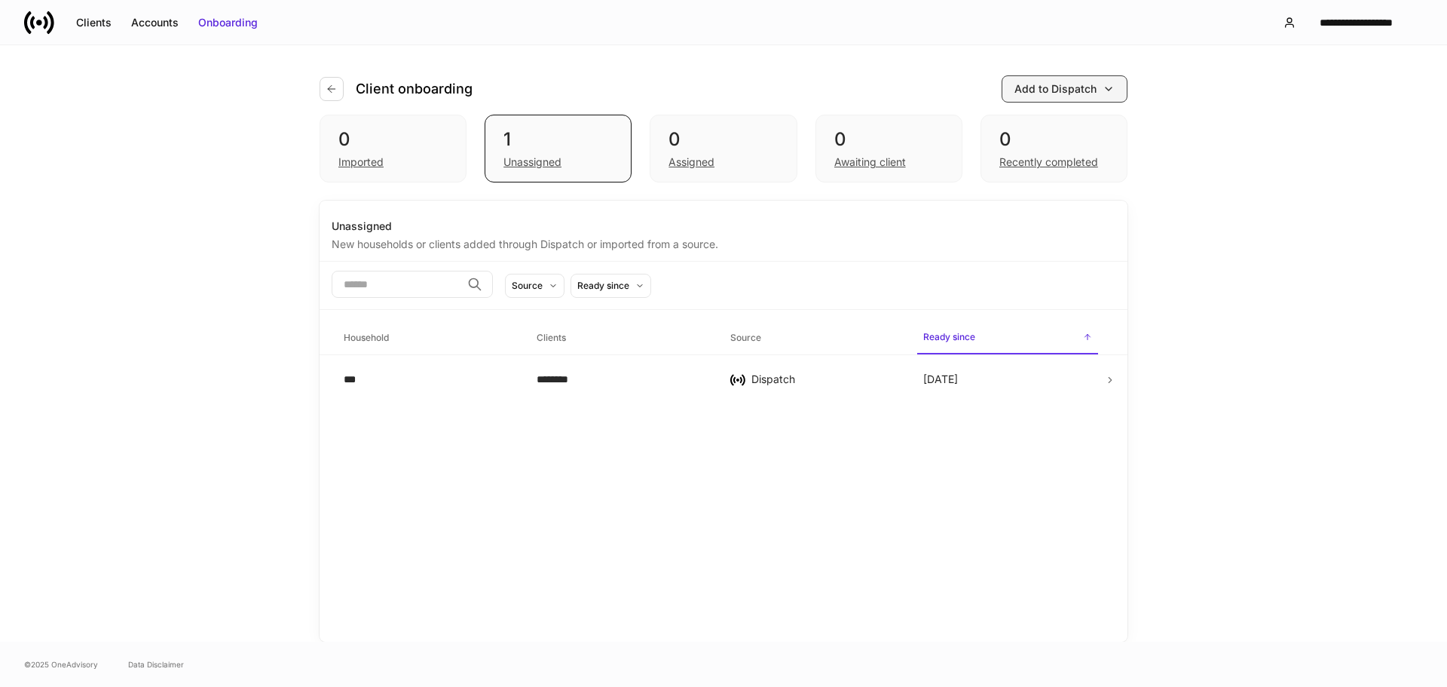
click at [1057, 92] on div "Add to Dispatch" at bounding box center [1056, 88] width 82 height 15
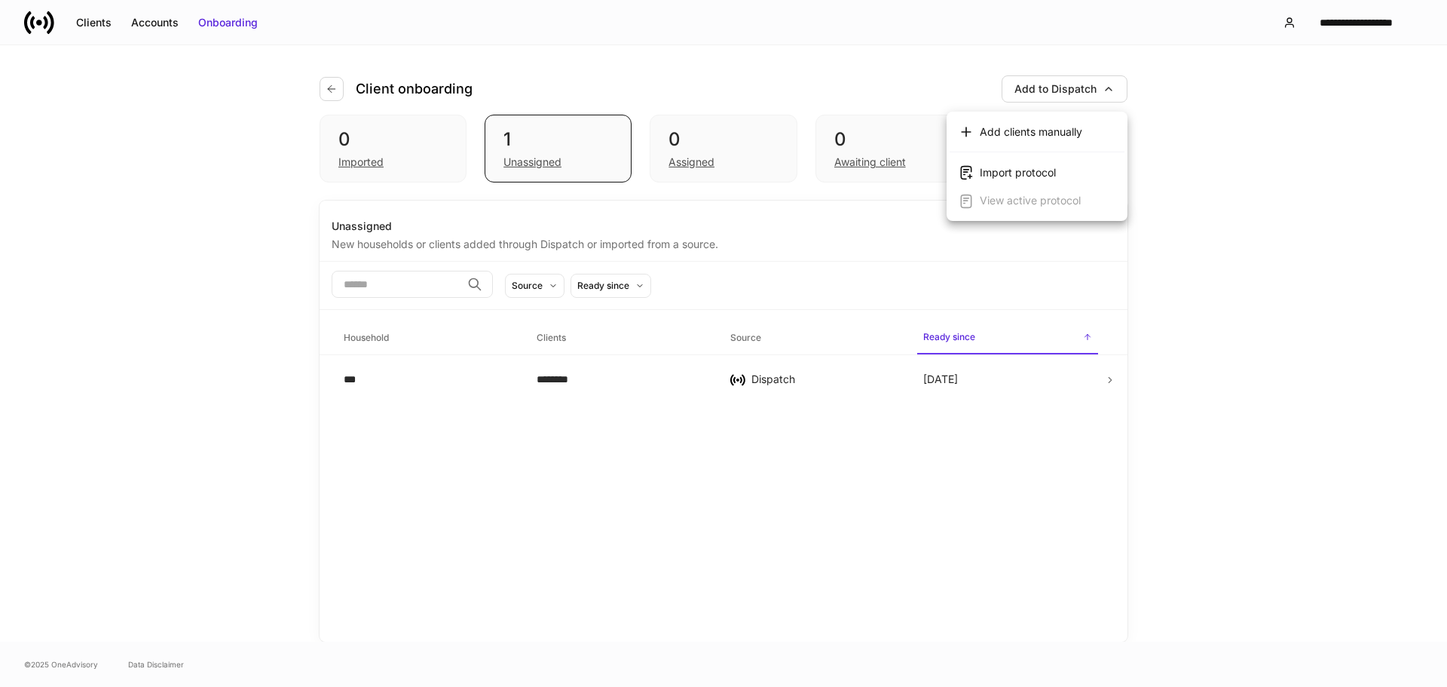
click at [1256, 155] on div at bounding box center [723, 343] width 1447 height 687
drag, startPoint x: 139, startPoint y: 26, endPoint x: 139, endPoint y: 33, distance: 7.6
click at [139, 26] on div "Accounts" at bounding box center [154, 22] width 47 height 15
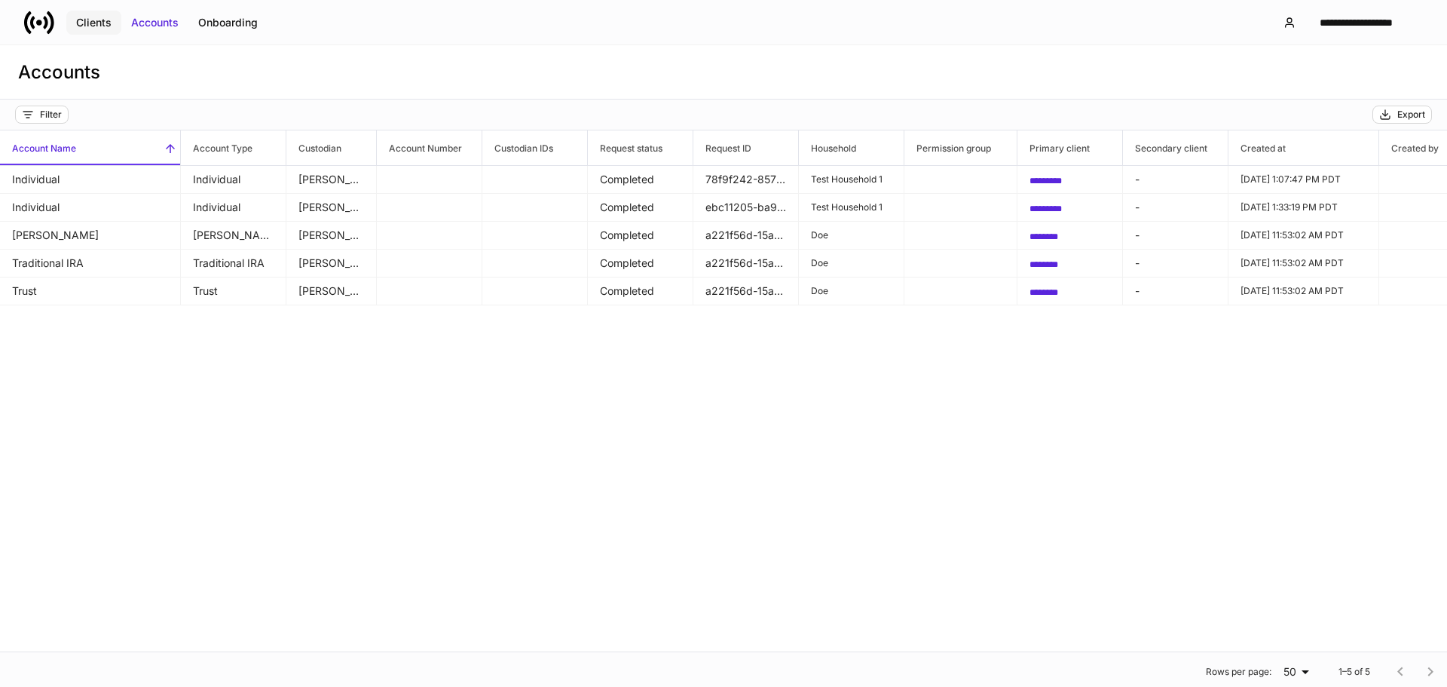
click at [96, 24] on div "Clients" at bounding box center [93, 22] width 35 height 15
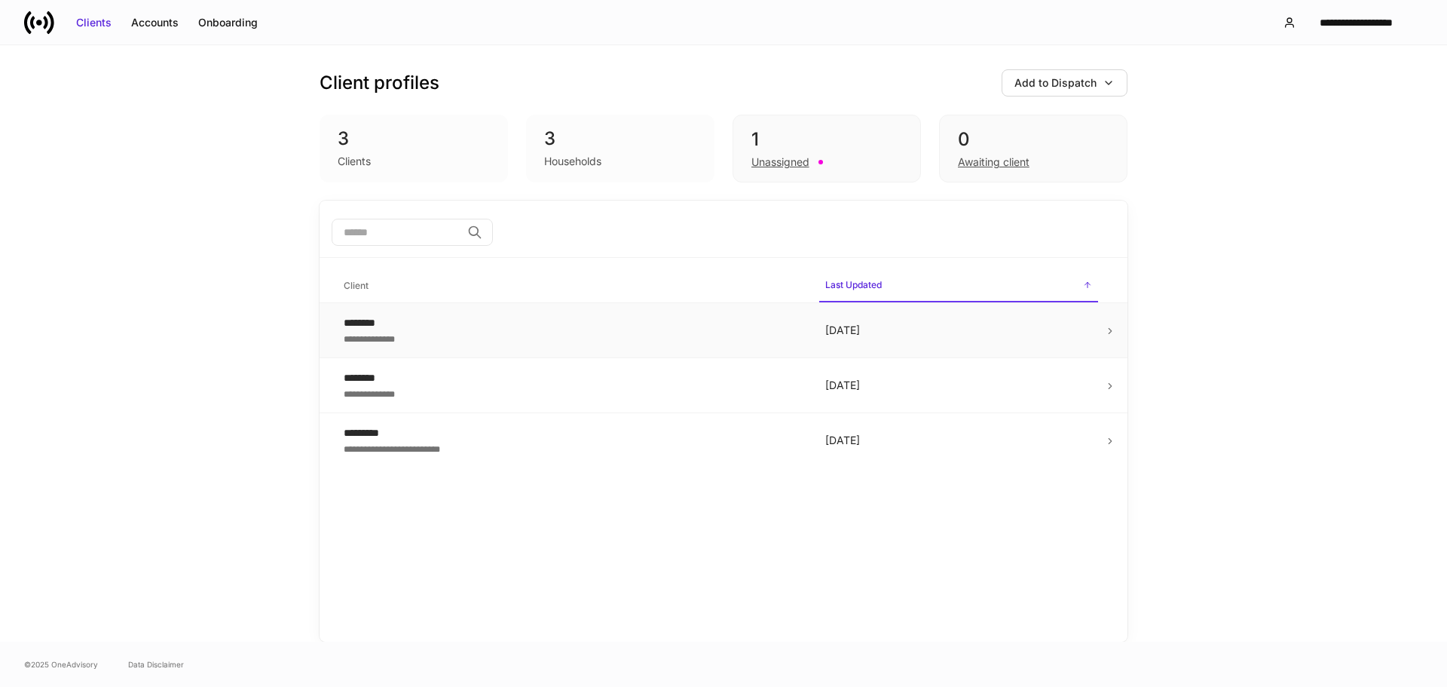
click at [432, 332] on div "**********" at bounding box center [573, 337] width 458 height 15
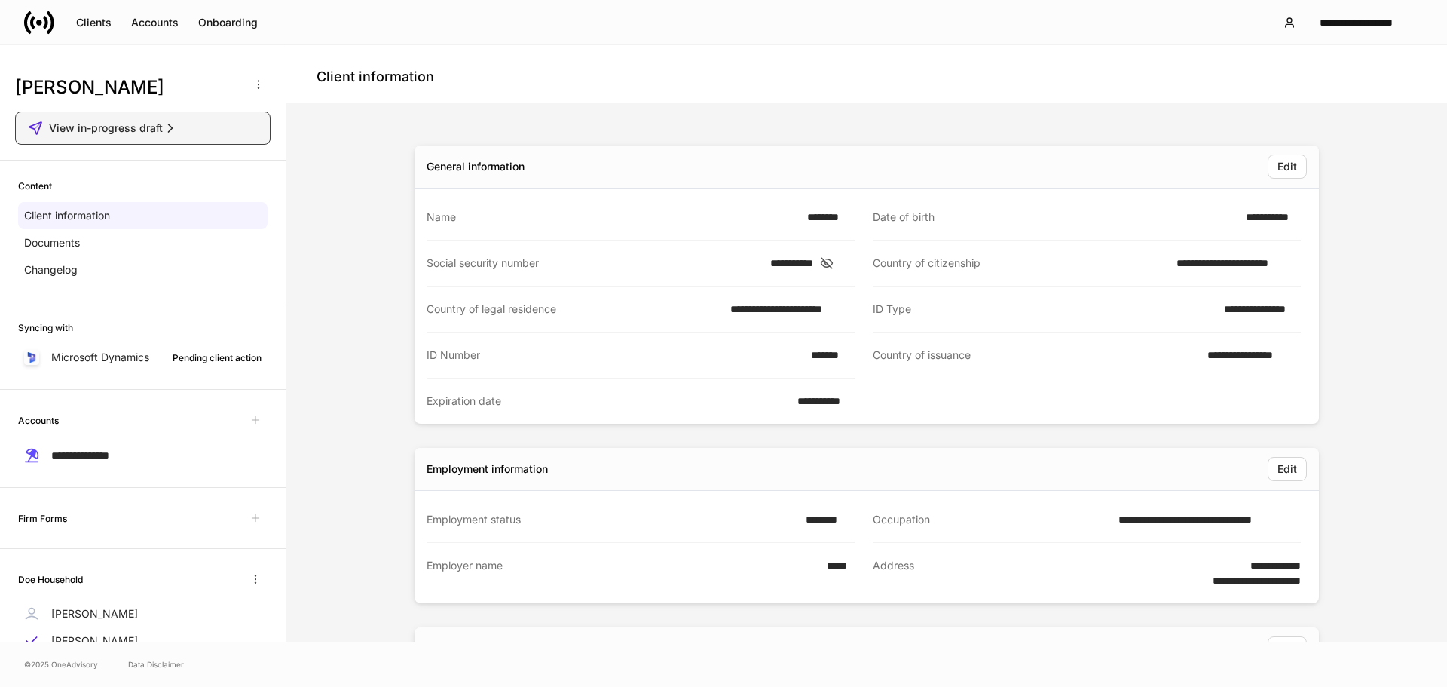
click at [157, 127] on span "View in-progress draft" at bounding box center [106, 128] width 114 height 15
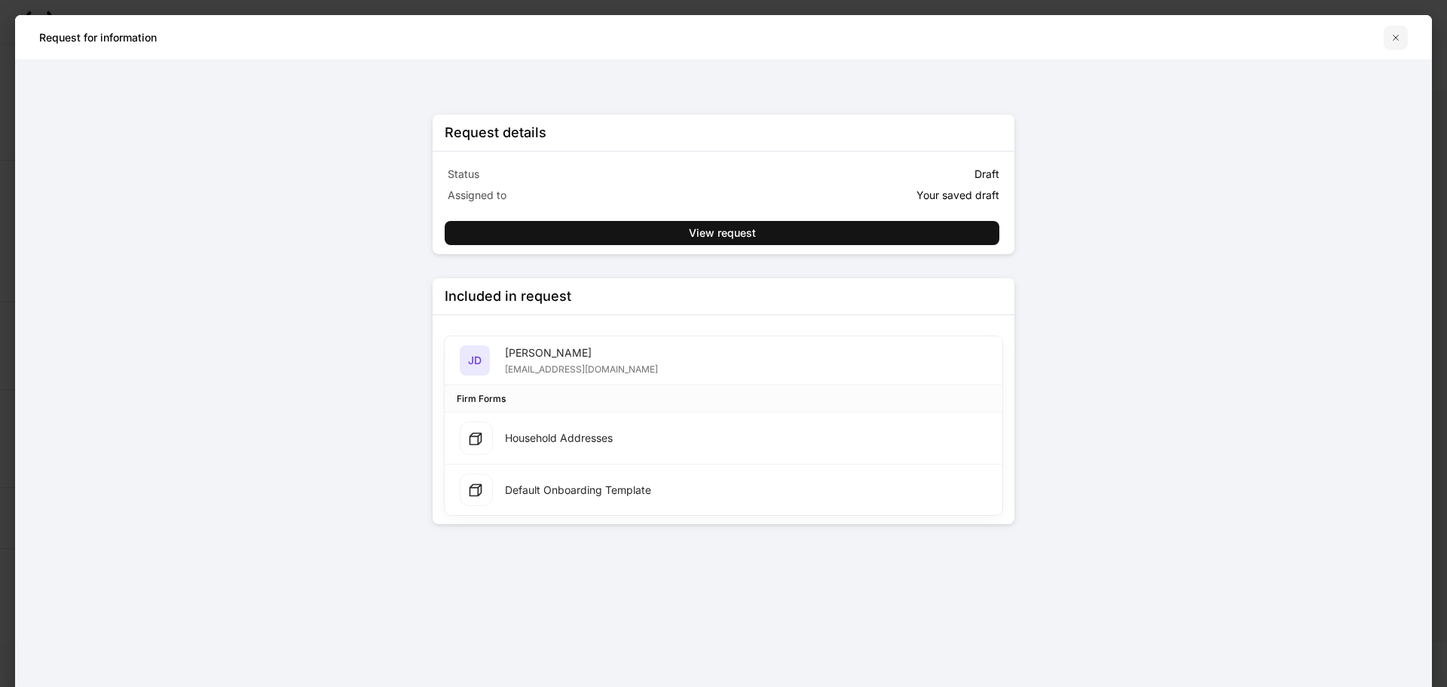
click at [1394, 32] on icon "button" at bounding box center [1396, 38] width 12 height 12
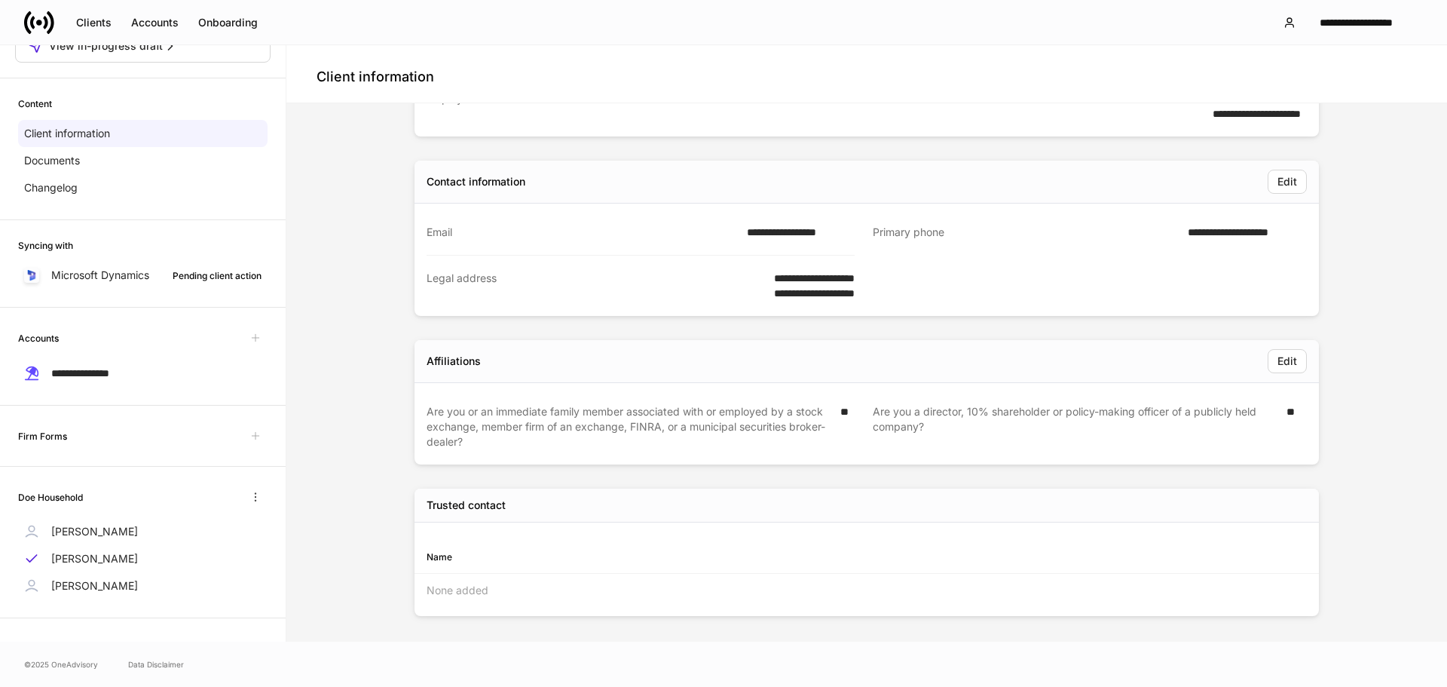
scroll to position [471, 0]
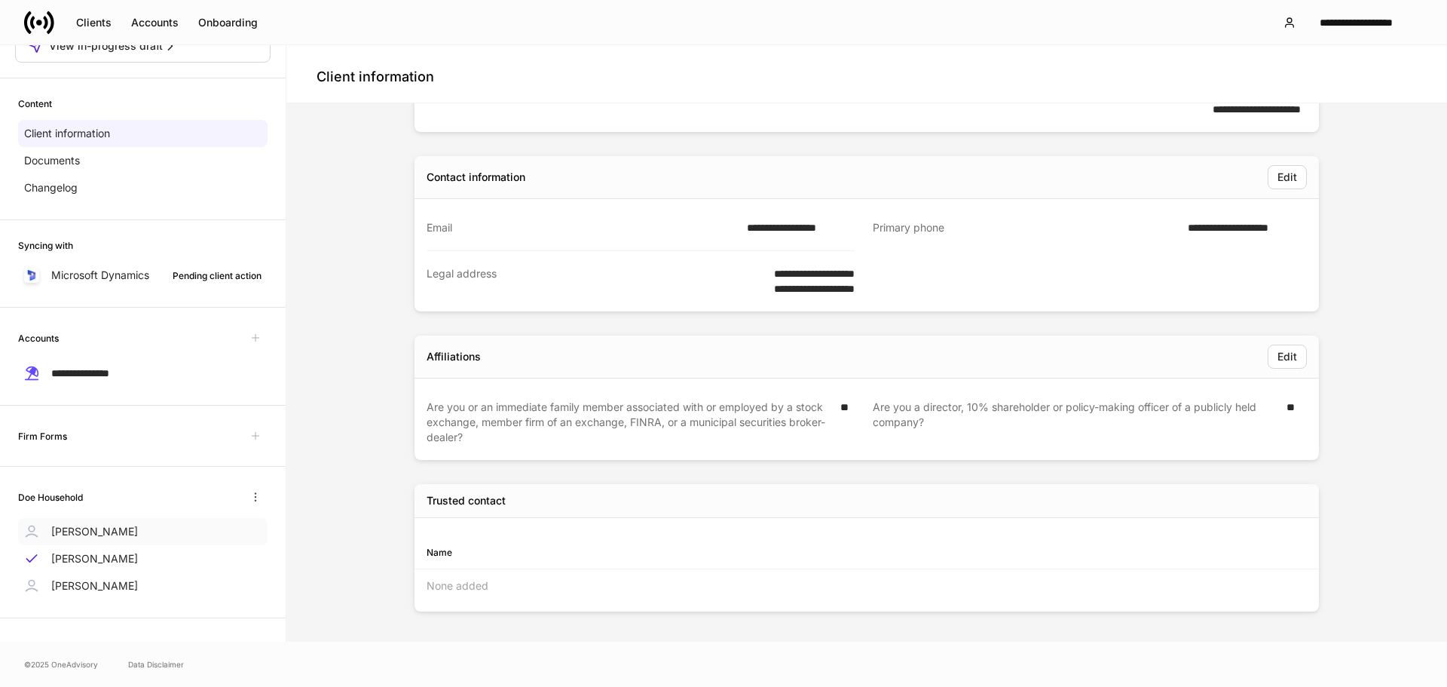
click at [69, 519] on div "Jack Doe" at bounding box center [143, 531] width 250 height 27
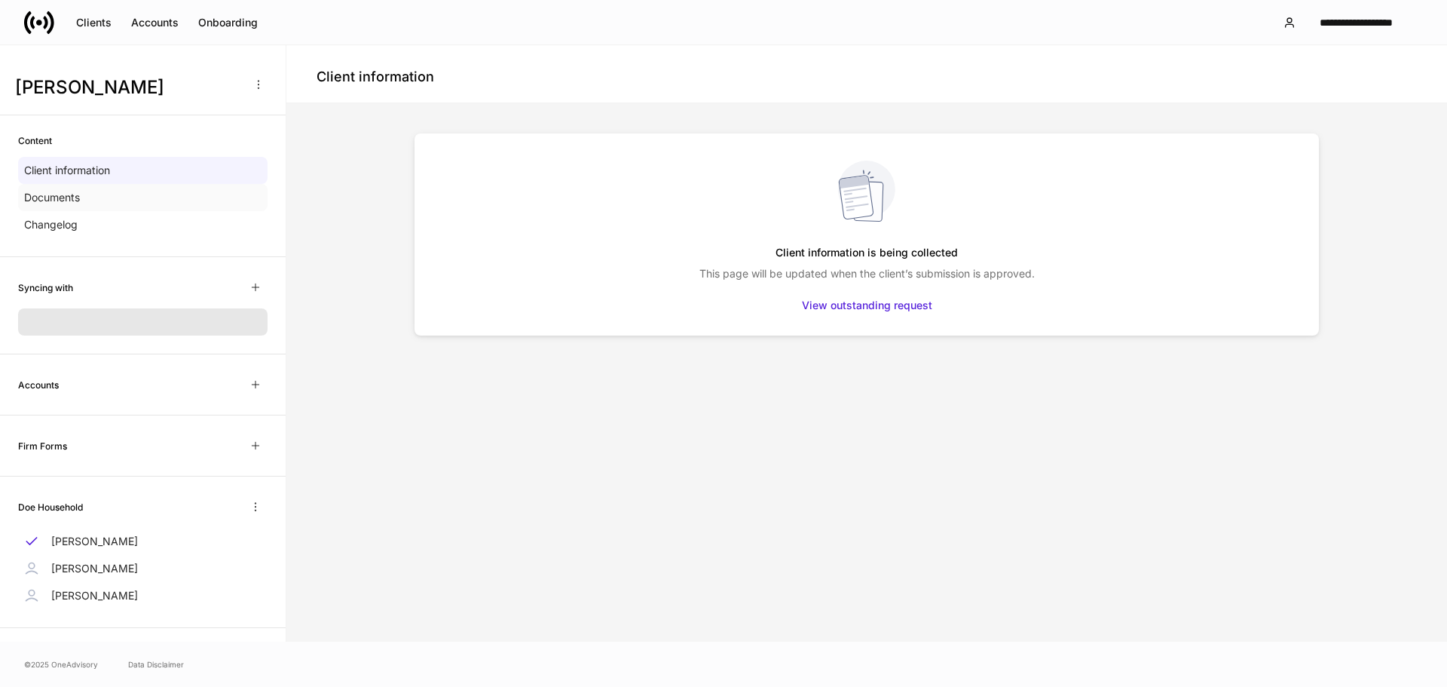
click at [76, 196] on p "Documents" at bounding box center [52, 197] width 56 height 15
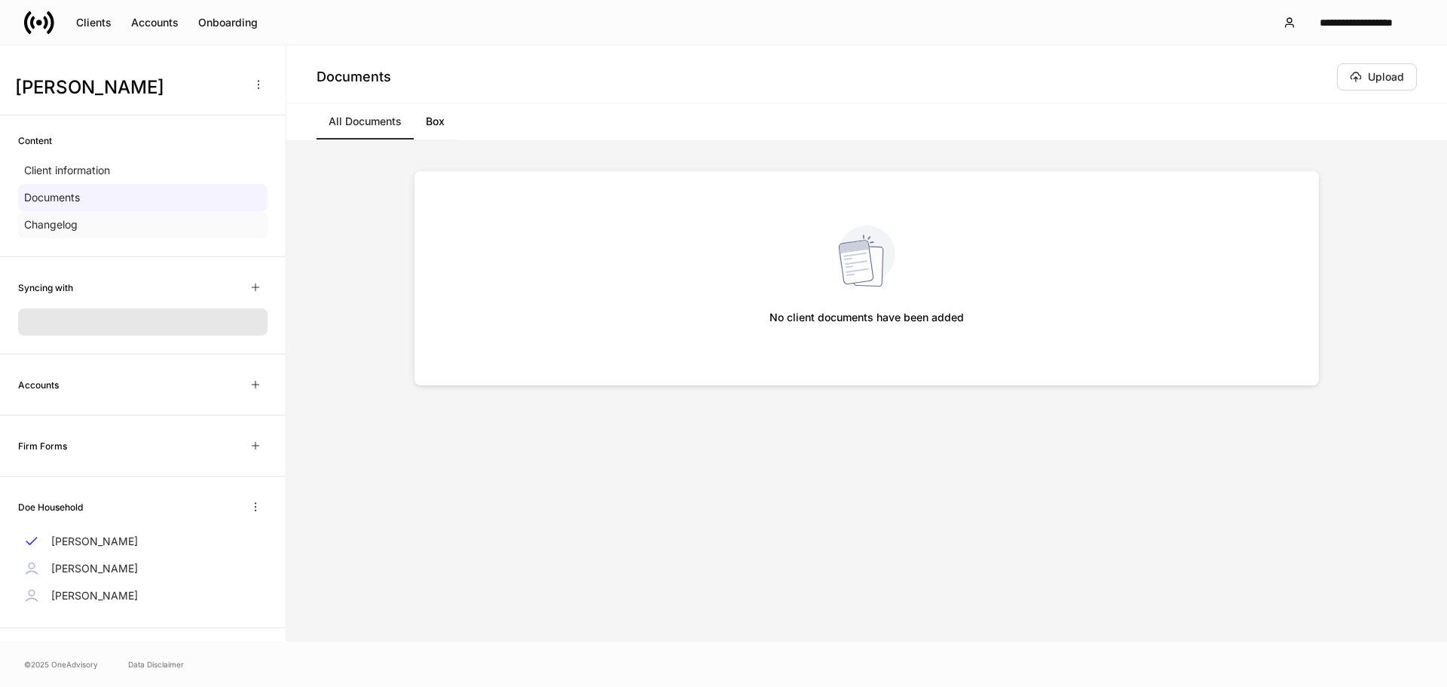
click at [84, 225] on div "Changelog" at bounding box center [143, 224] width 250 height 27
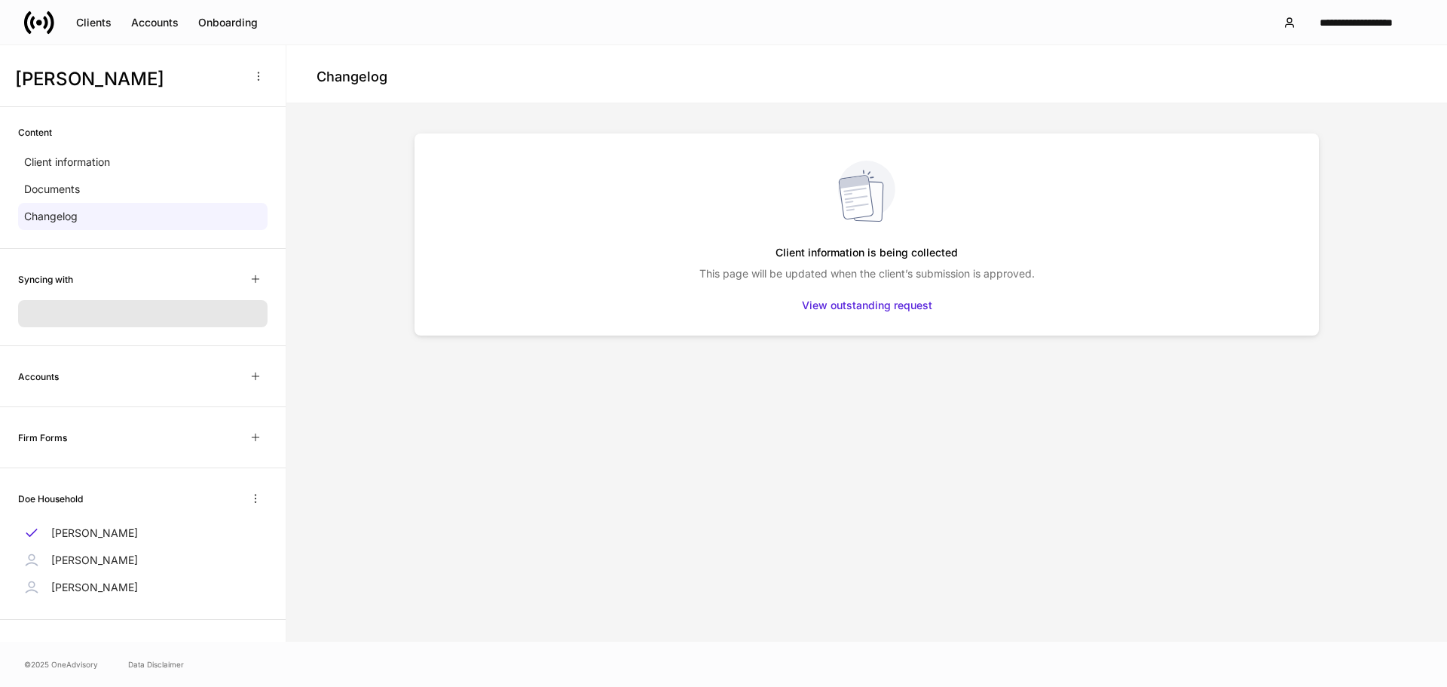
scroll to position [11, 0]
click at [69, 583] on p "John Doe" at bounding box center [94, 584] width 87 height 15
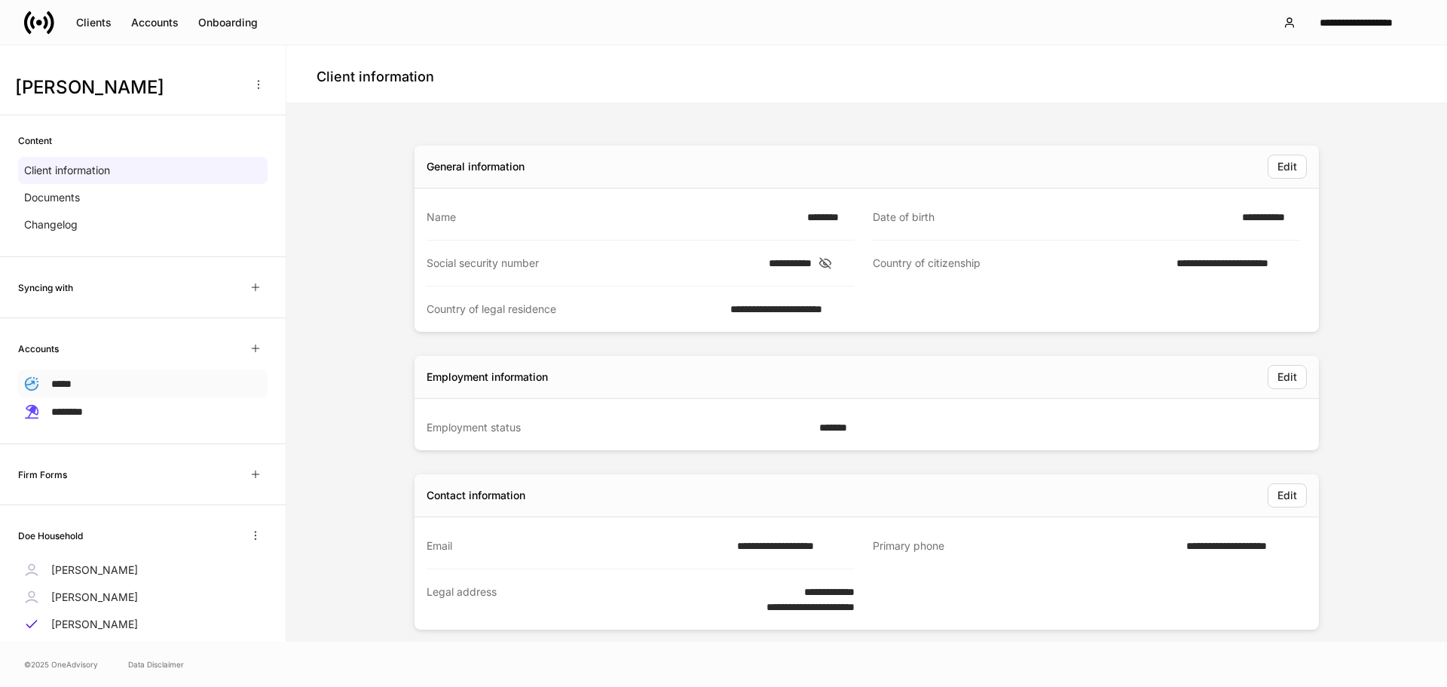
click at [61, 384] on span "*****" at bounding box center [61, 383] width 20 height 11
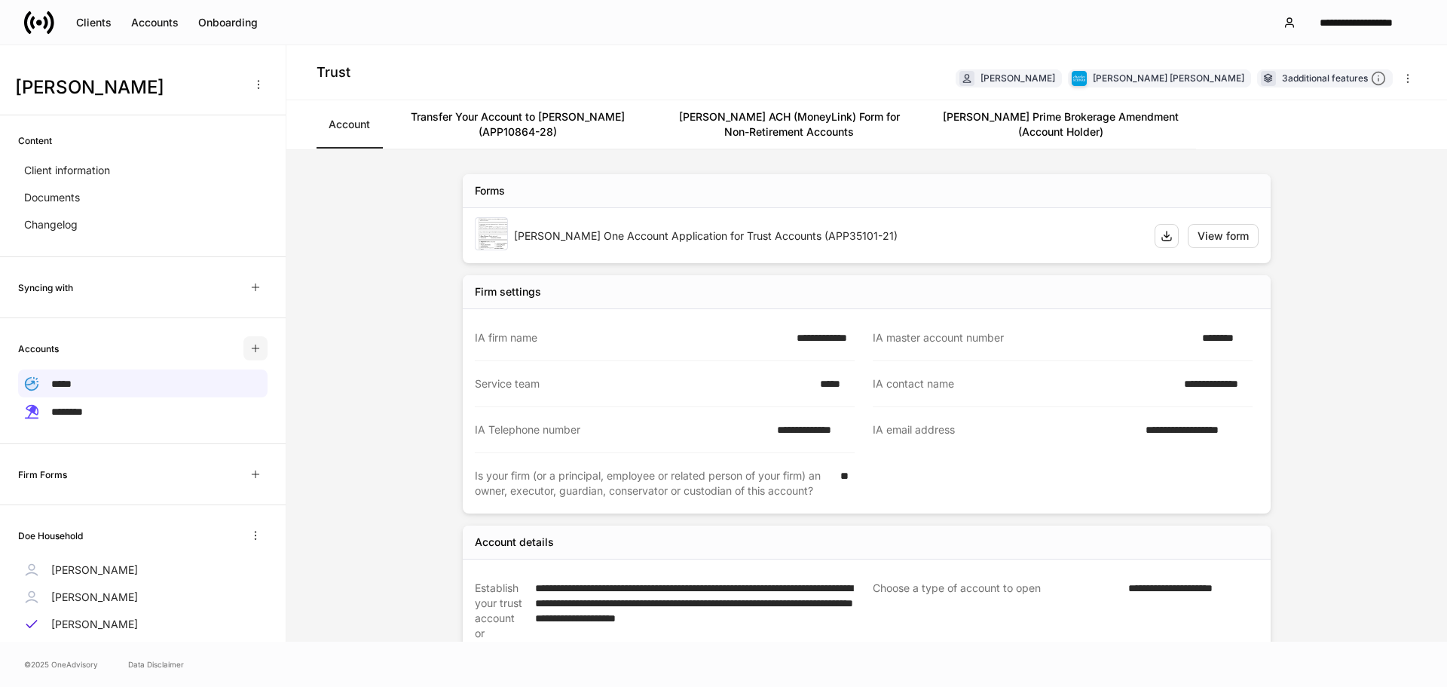
click at [250, 345] on icon "button" at bounding box center [256, 348] width 12 height 12
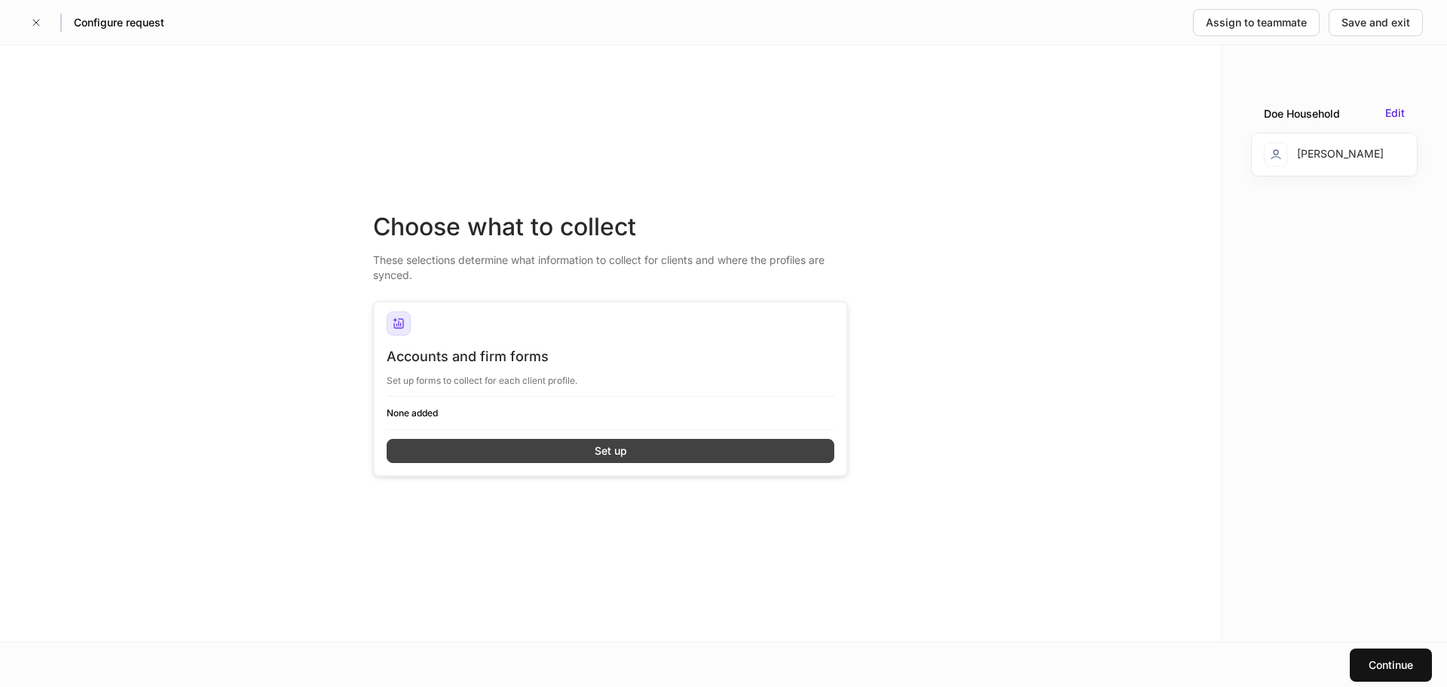
click at [537, 446] on button "Set up" at bounding box center [611, 451] width 448 height 24
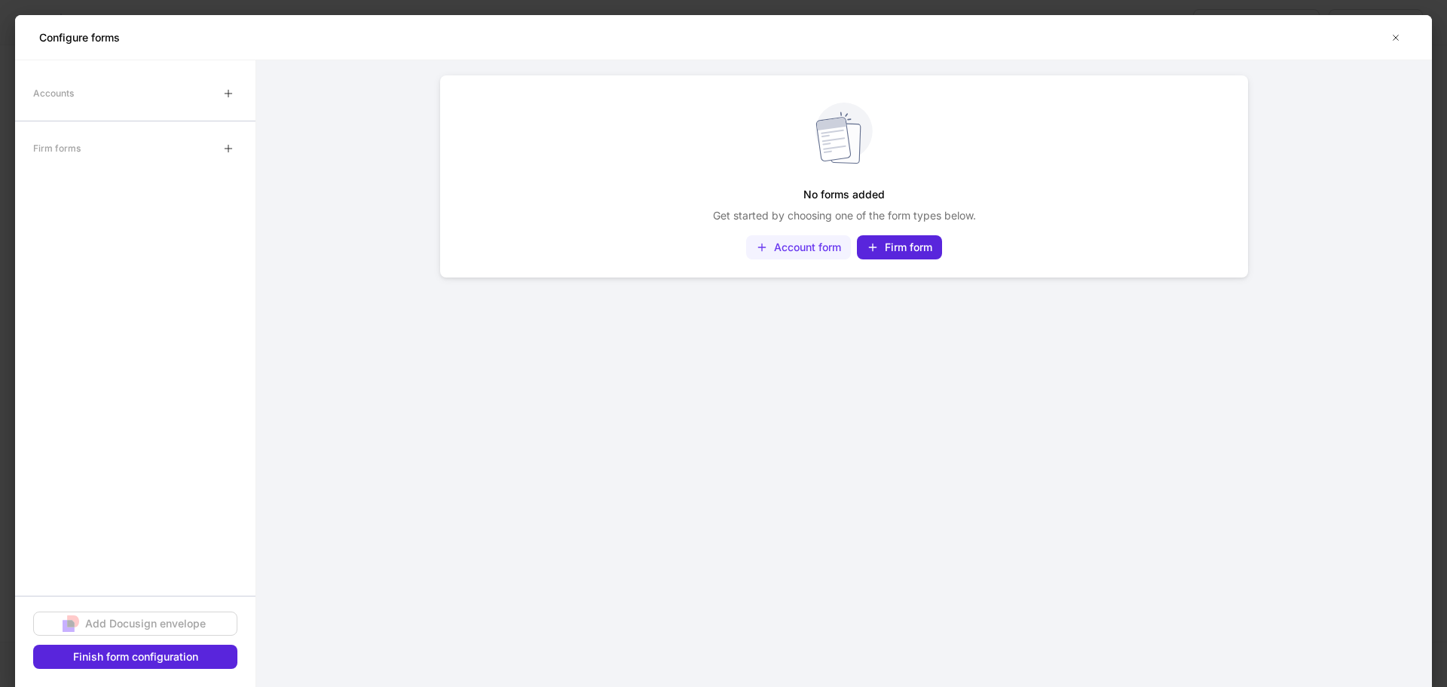
click at [807, 249] on div "Account form" at bounding box center [807, 247] width 67 height 15
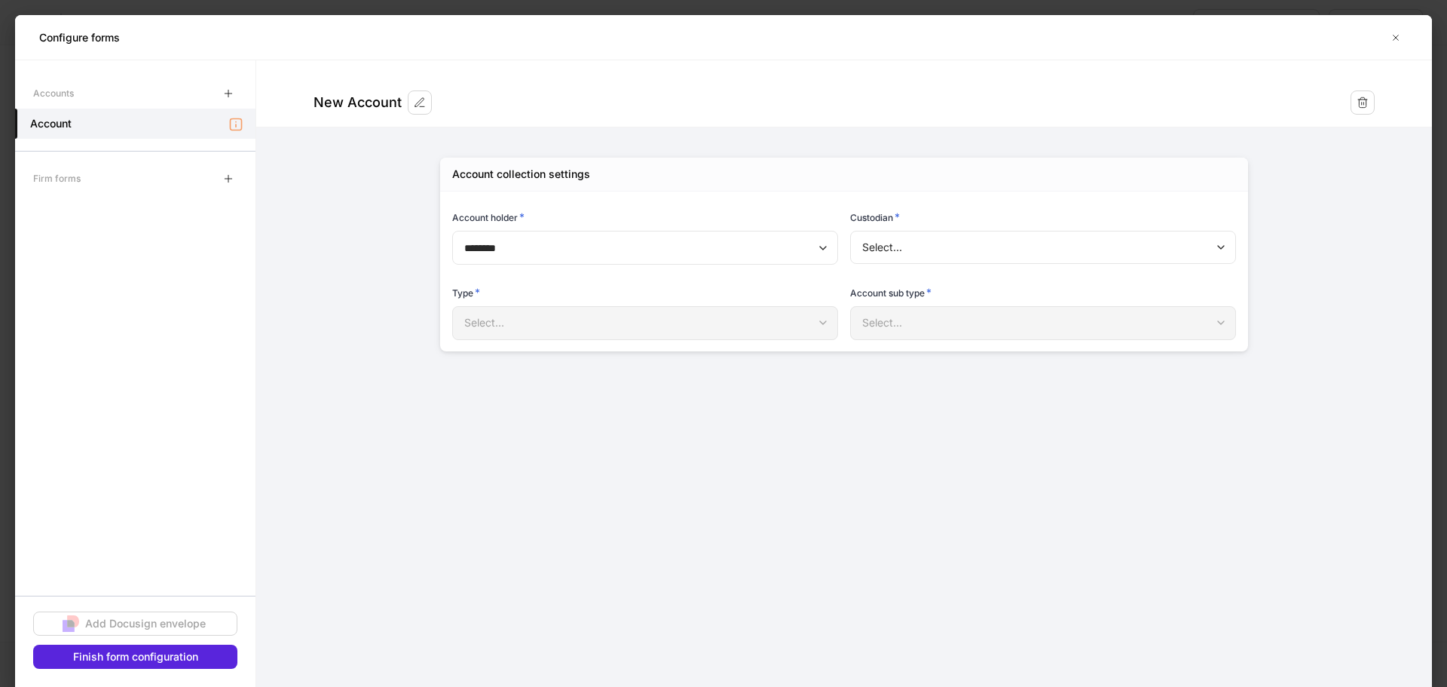
click at [311, 348] on form "**********" at bounding box center [844, 220] width 1176 height 321
click at [1396, 38] on icon "button" at bounding box center [1396, 38] width 12 height 12
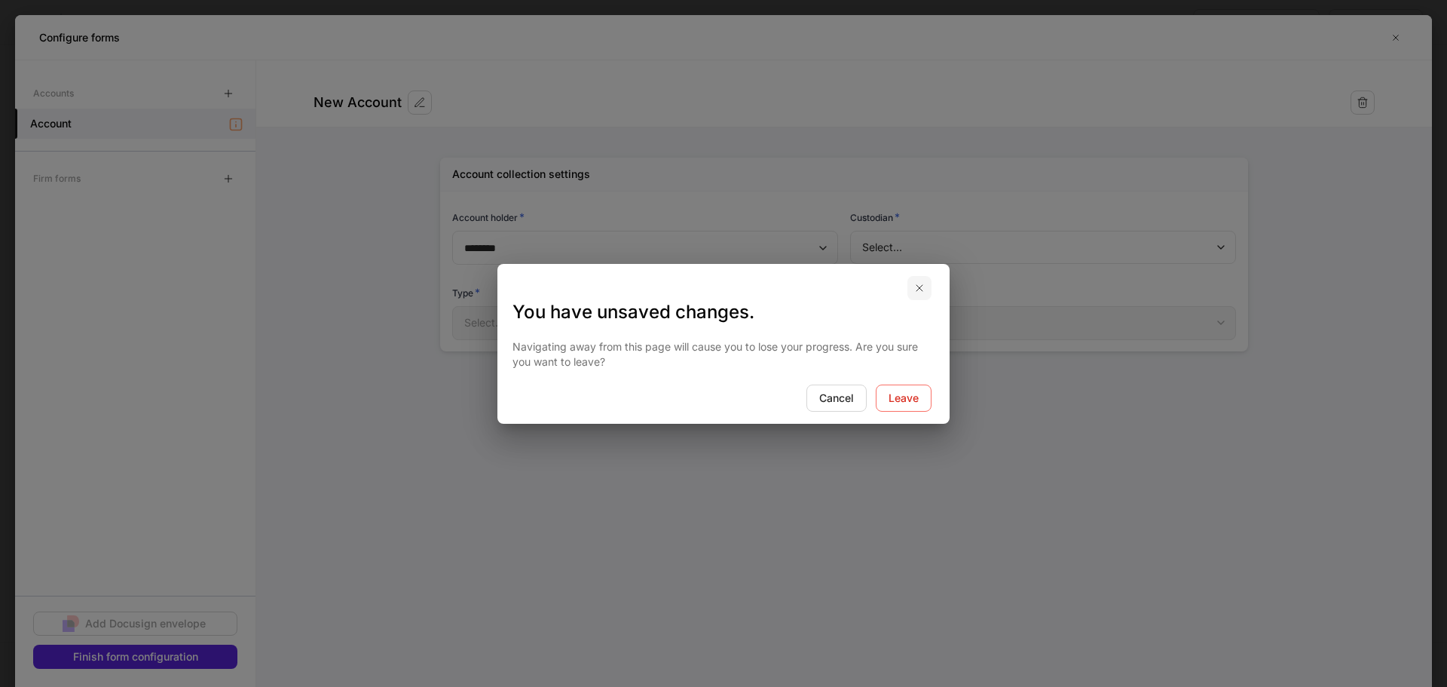
click at [920, 276] on button "button" at bounding box center [920, 288] width 24 height 24
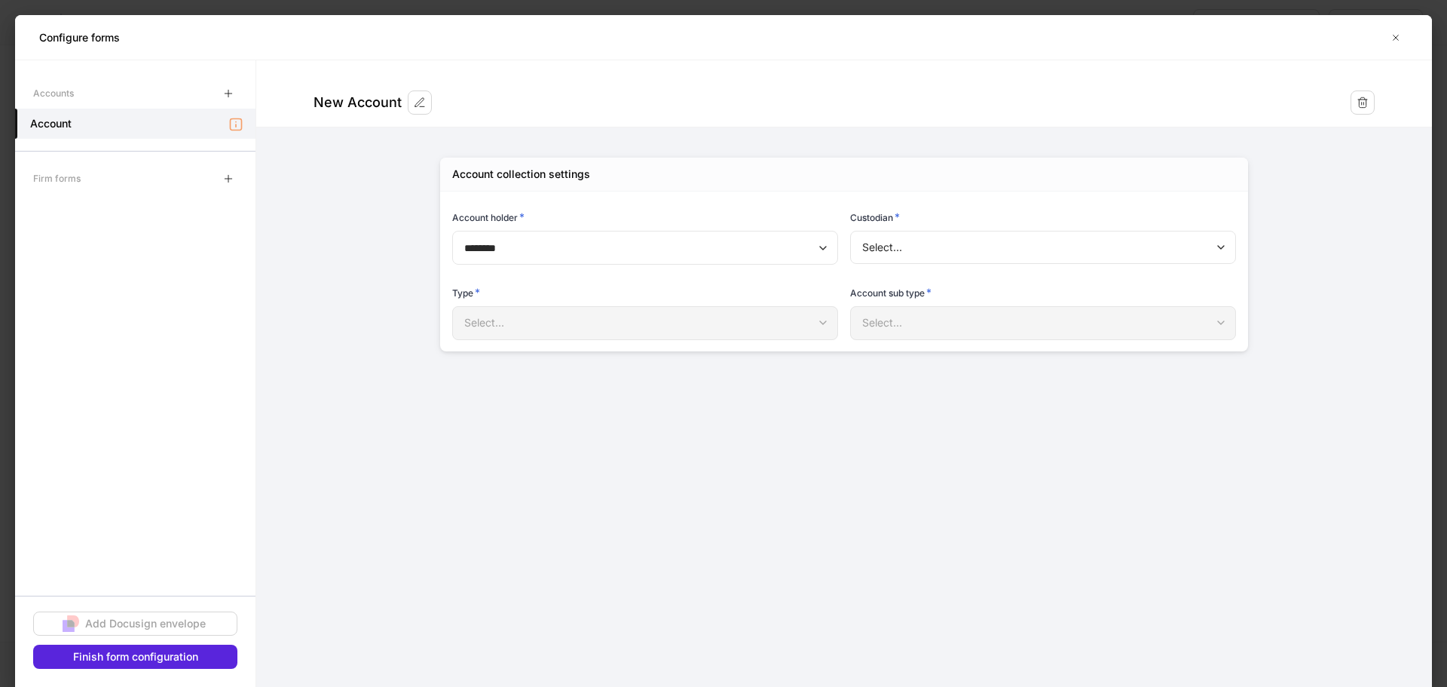
click at [886, 235] on body "**********" at bounding box center [723, 343] width 1447 height 687
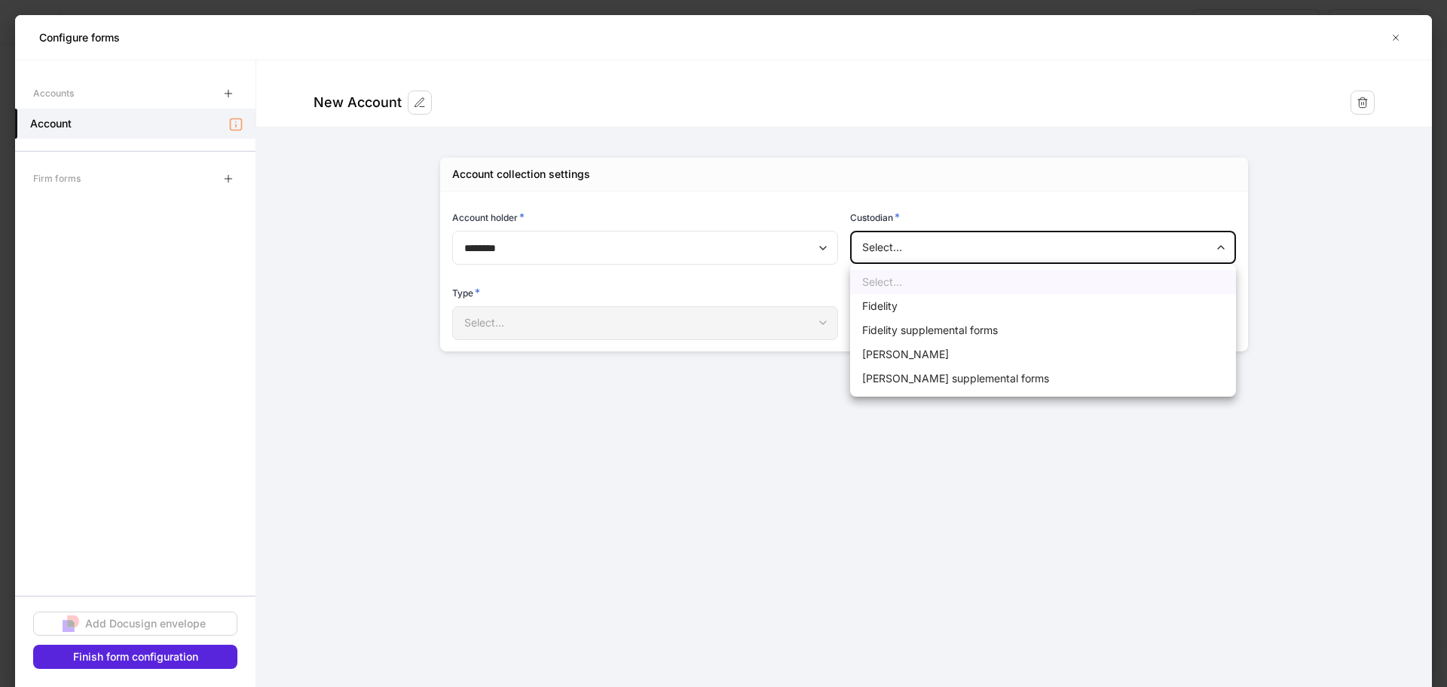
click at [884, 351] on li "Schwab" at bounding box center [1043, 354] width 386 height 24
type input "******"
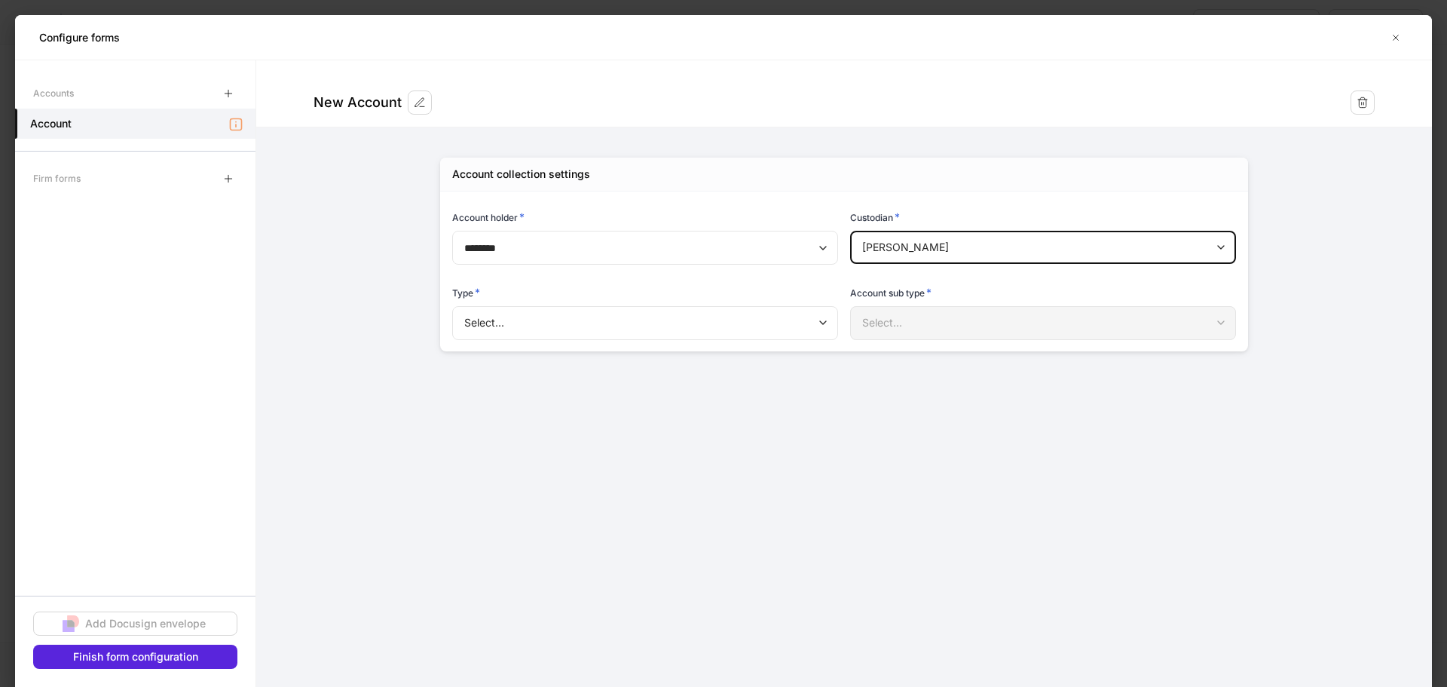
click at [486, 319] on body "**********" at bounding box center [723, 343] width 1447 height 687
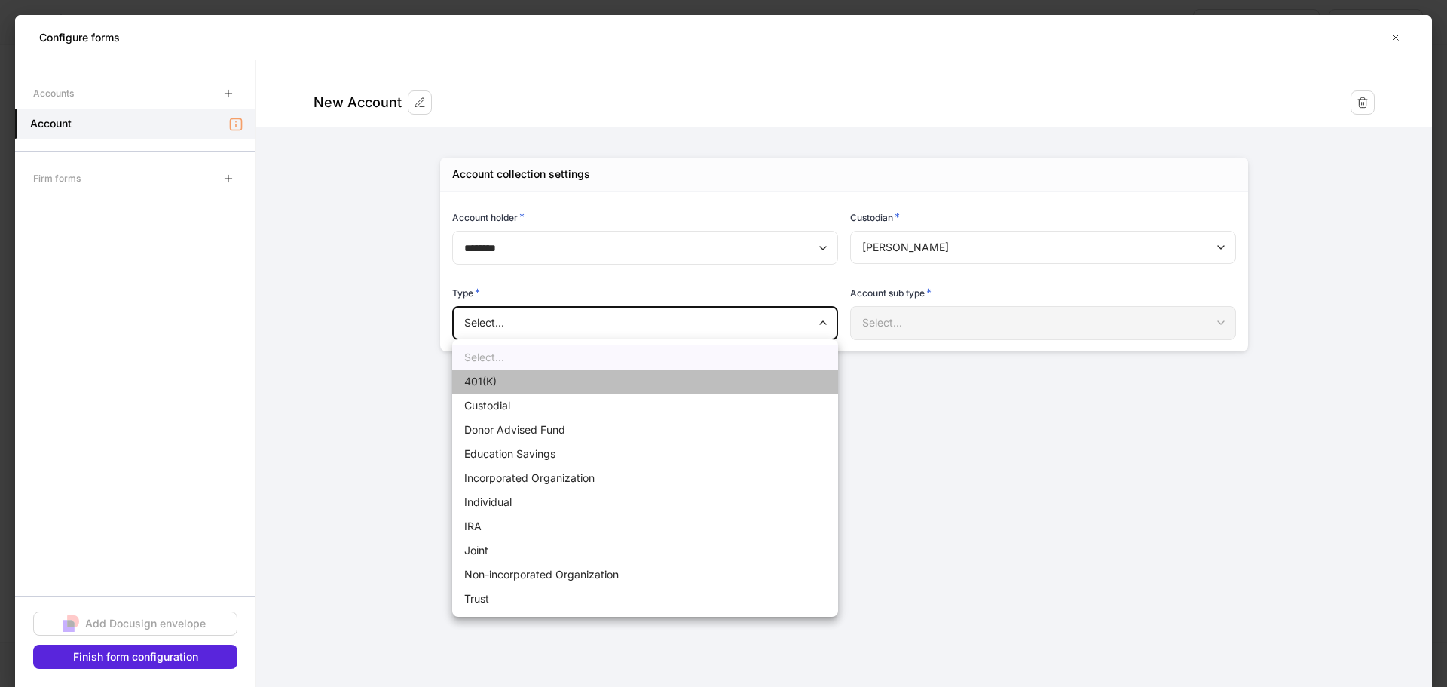
click at [489, 375] on li "401(K)" at bounding box center [645, 381] width 386 height 24
type input "****"
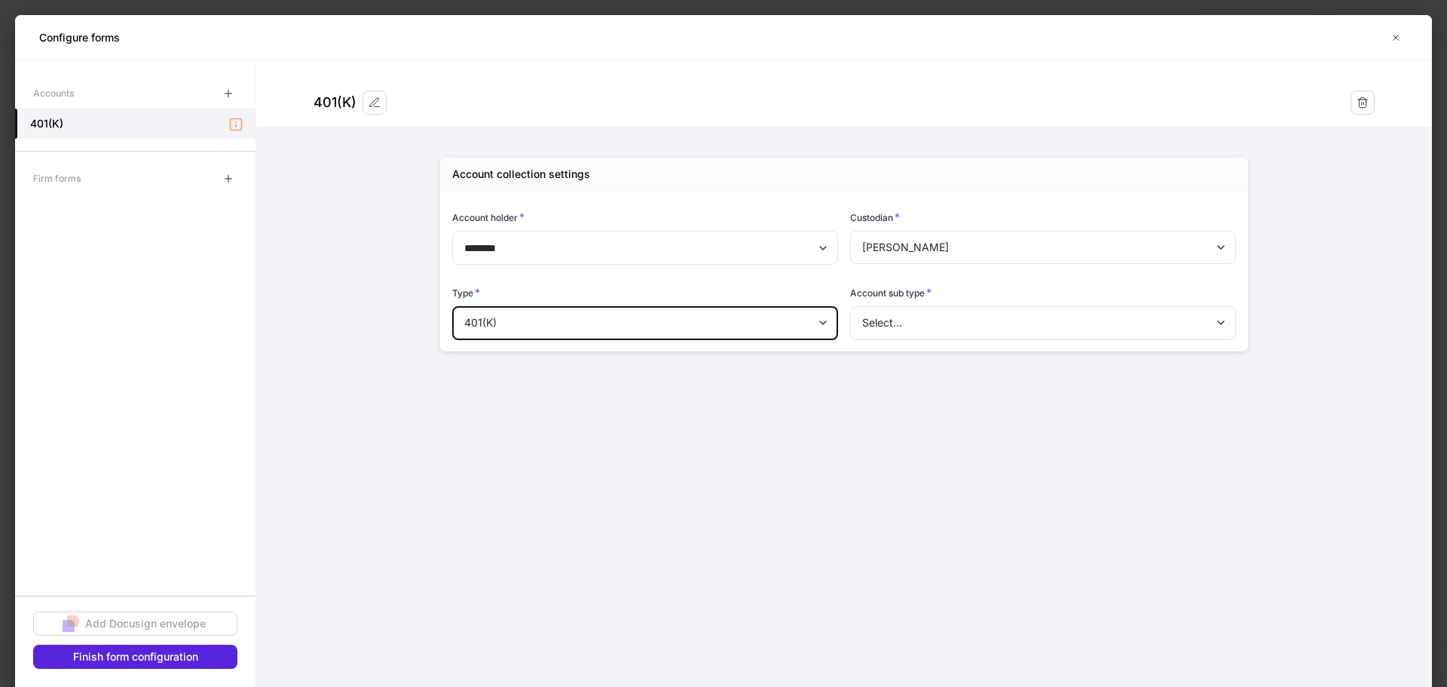
click at [911, 324] on body "**********" at bounding box center [723, 343] width 1447 height 687
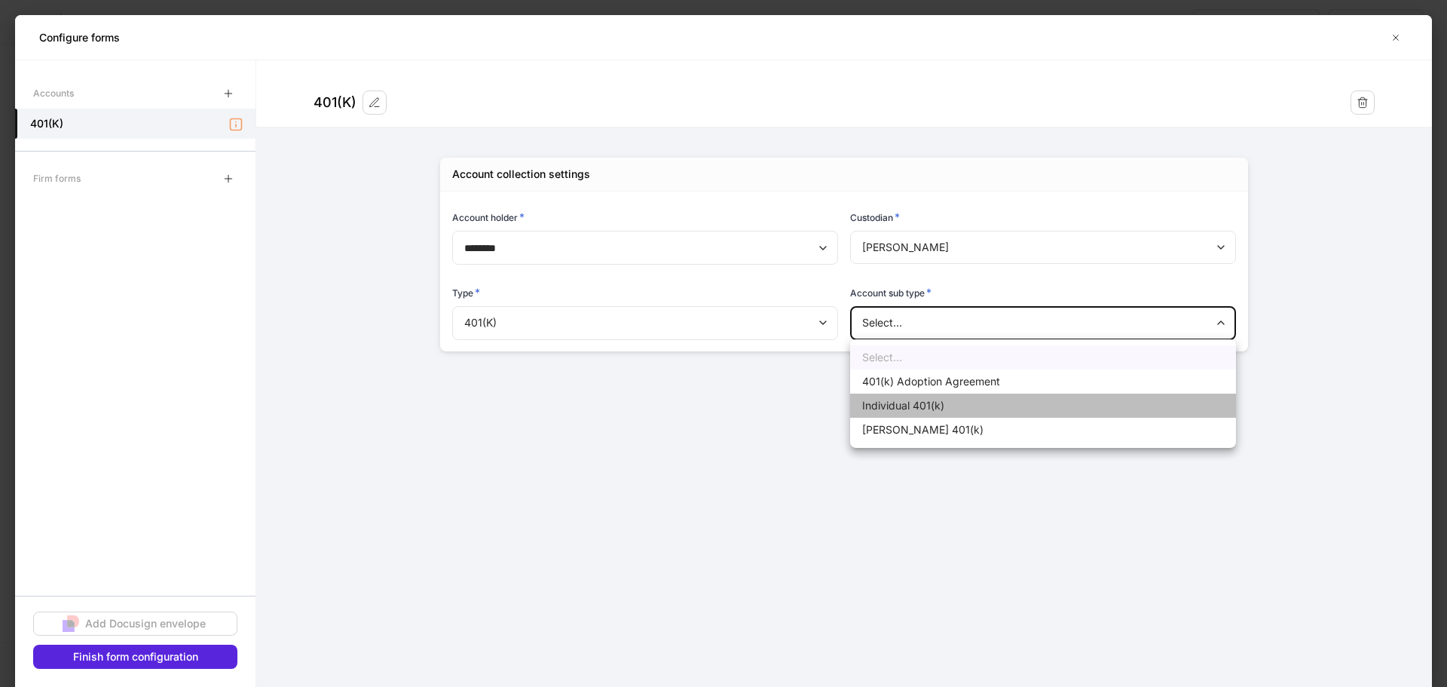
click at [935, 406] on li "Individual 401(k)" at bounding box center [1043, 406] width 386 height 24
type input "**********"
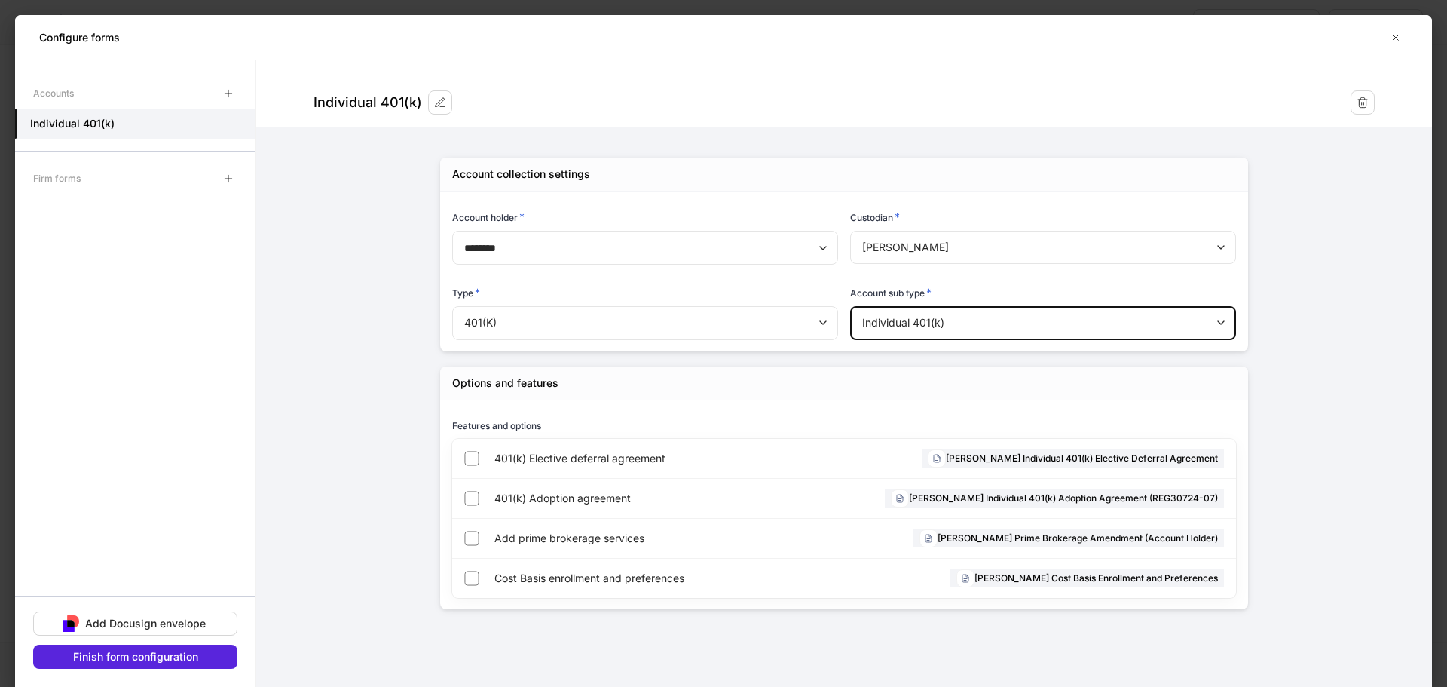
click at [1308, 345] on form "**********" at bounding box center [844, 349] width 1176 height 579
click at [1403, 37] on button "button" at bounding box center [1396, 38] width 24 height 24
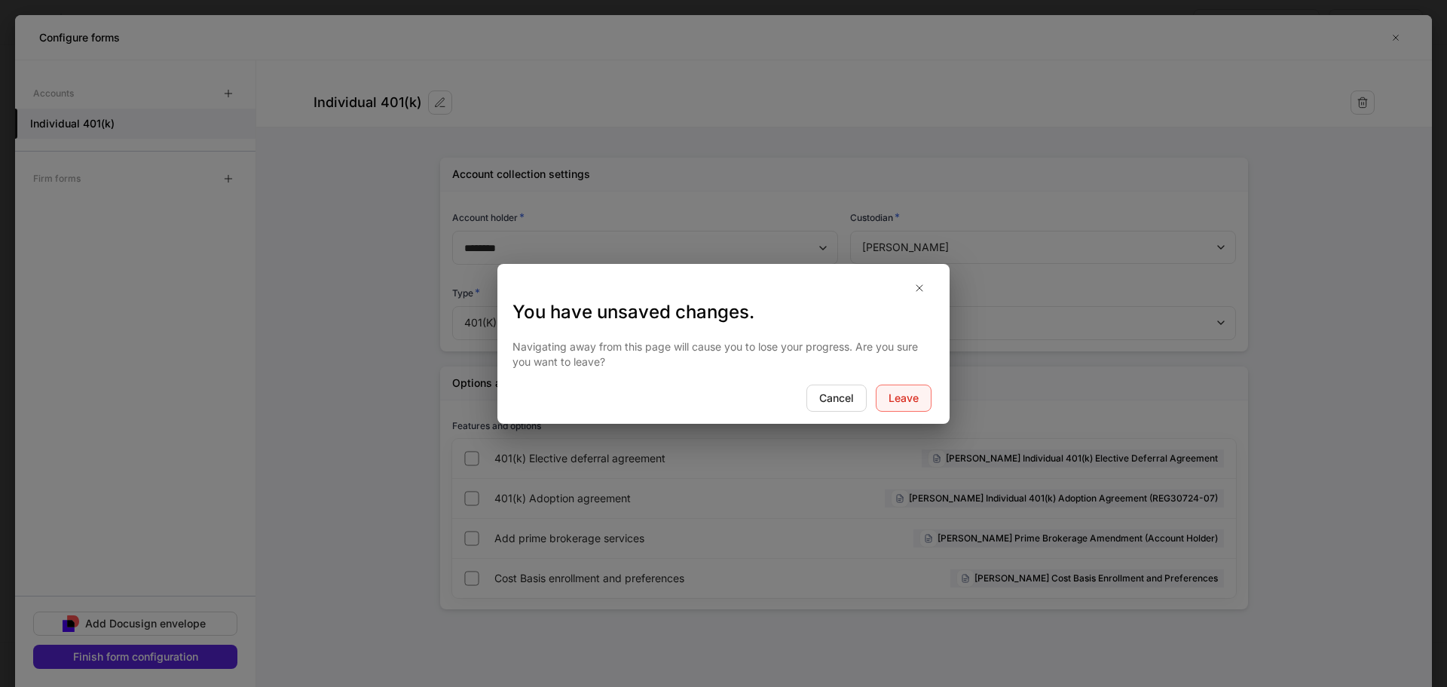
click at [905, 396] on div "Leave" at bounding box center [904, 397] width 30 height 15
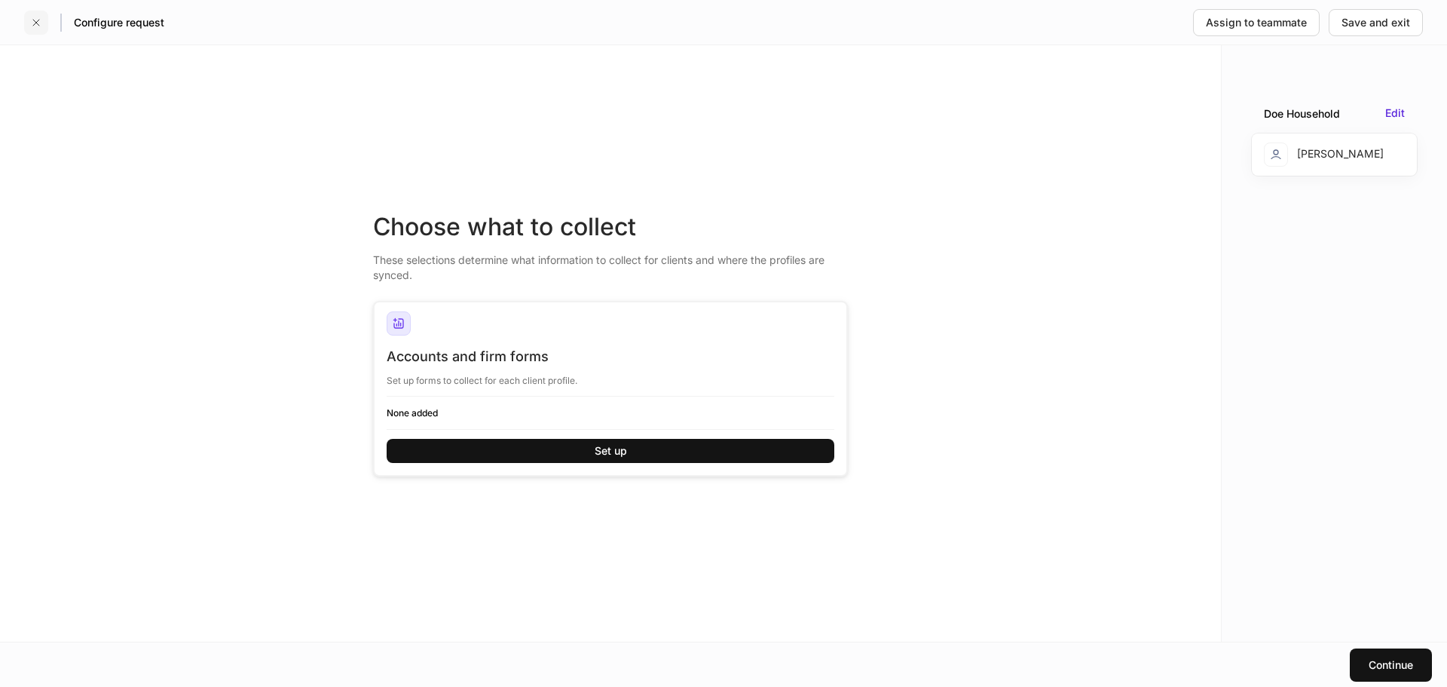
click at [42, 28] on button "button" at bounding box center [36, 23] width 24 height 24
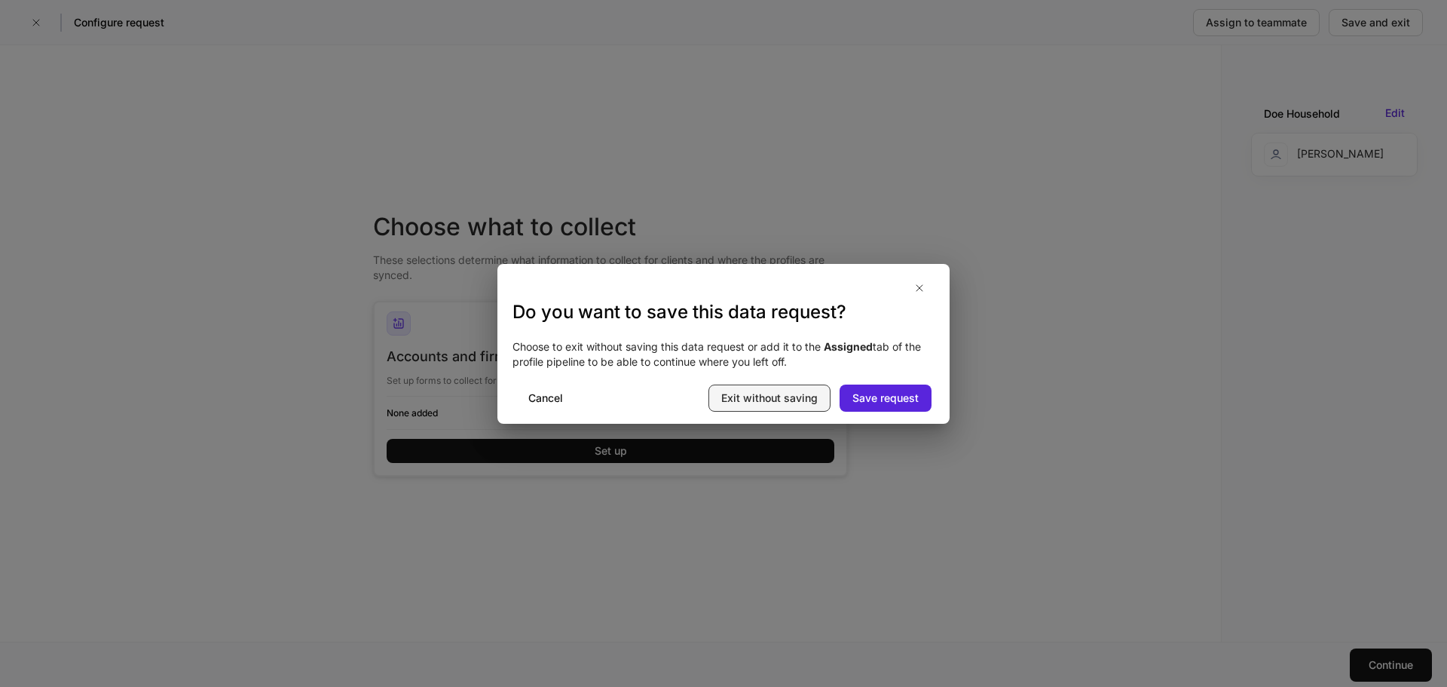
click at [775, 400] on div "Exit without saving" at bounding box center [769, 397] width 96 height 15
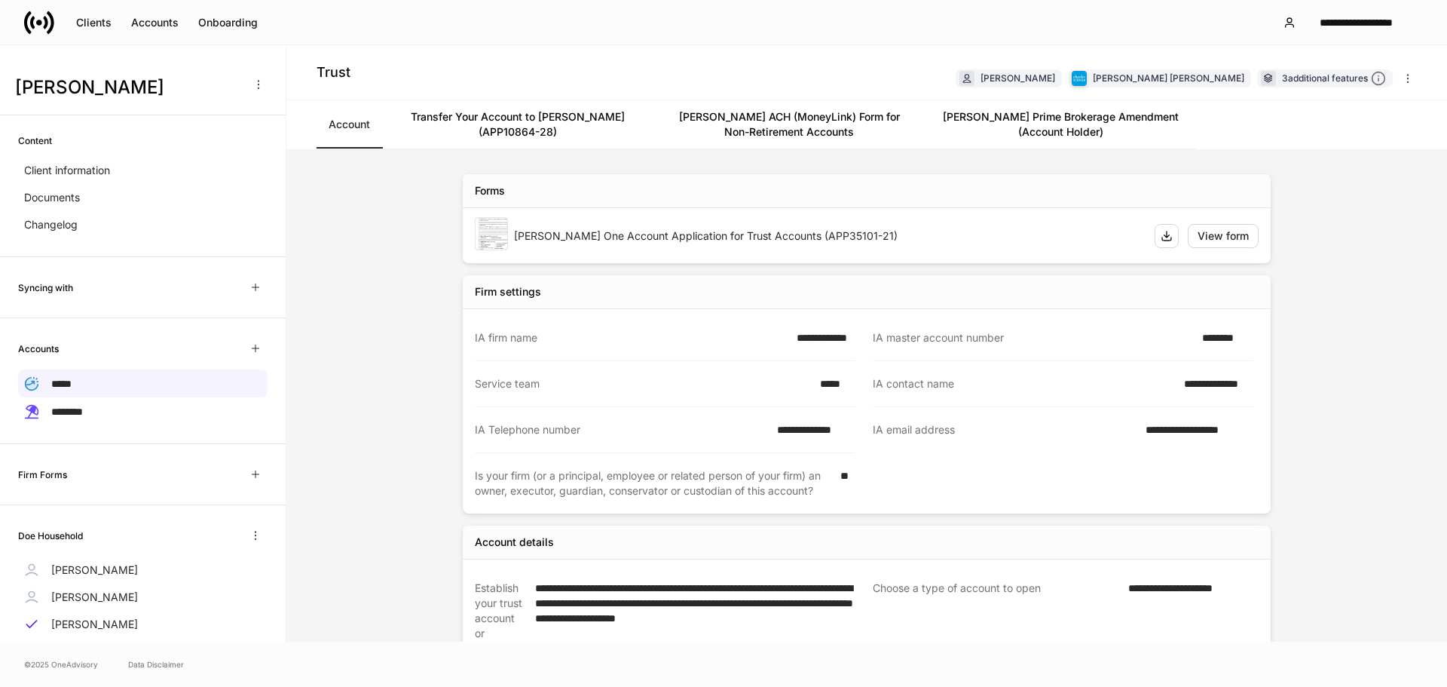
click at [497, 127] on link "Transfer Your Account to Schwab (APP10864-28)" at bounding box center [517, 124] width 271 height 48
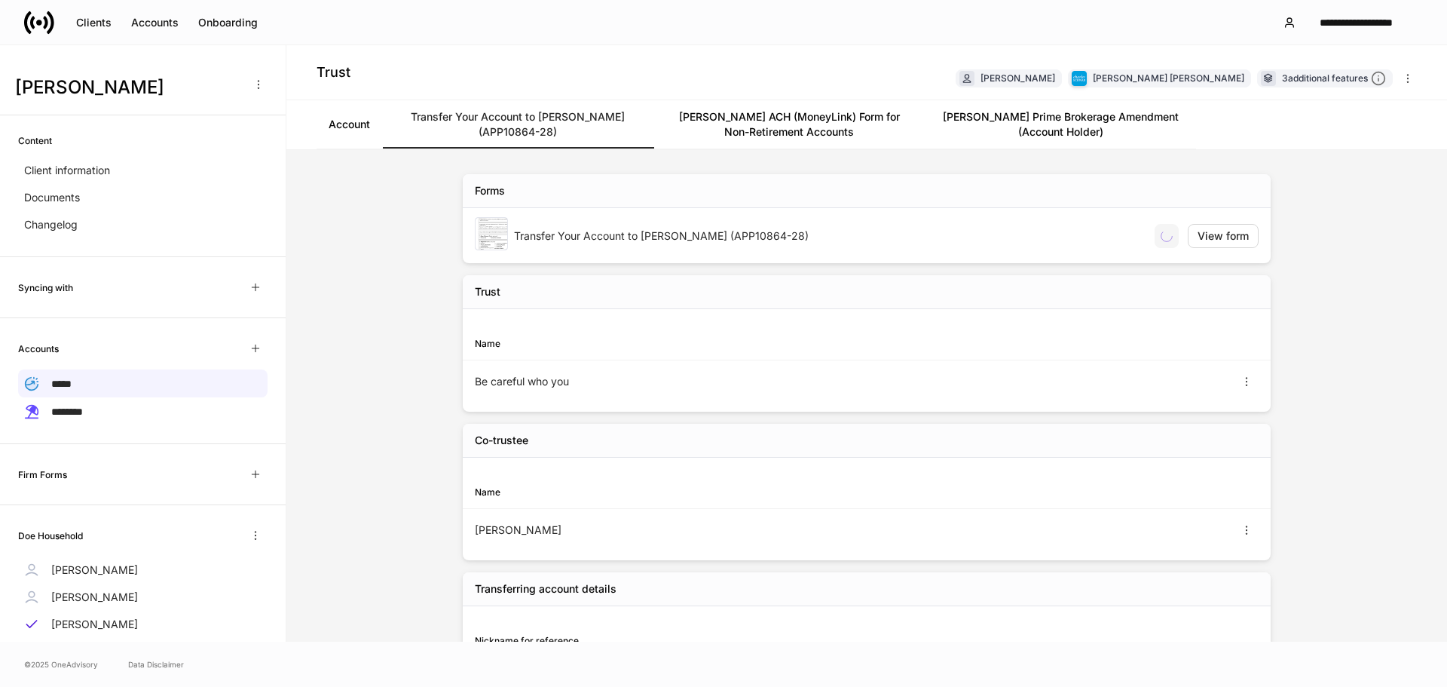
click at [758, 120] on link "Schwab ACH (MoneyLink) Form for Non-Retirement Accounts" at bounding box center [789, 124] width 271 height 48
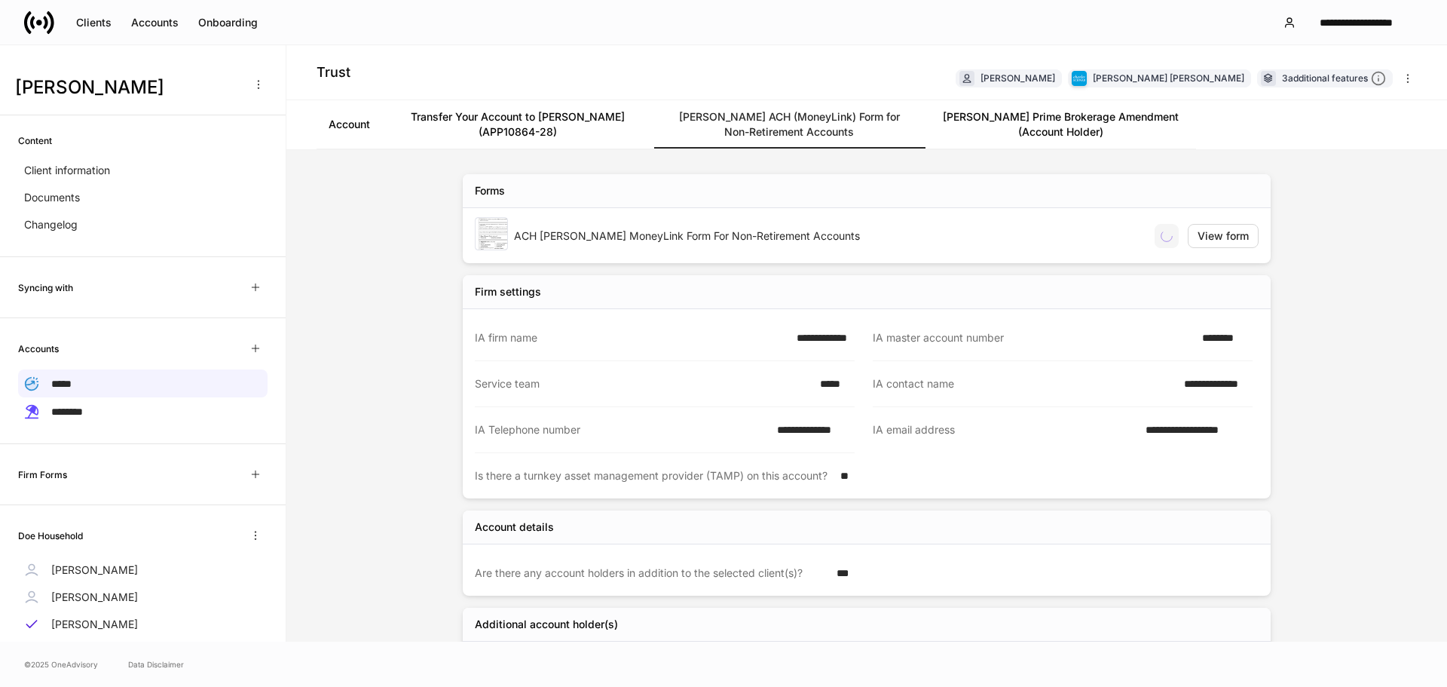
click at [1041, 114] on link "Schwab Prime Brokerage Amendment (Account Holder)" at bounding box center [1060, 124] width 271 height 48
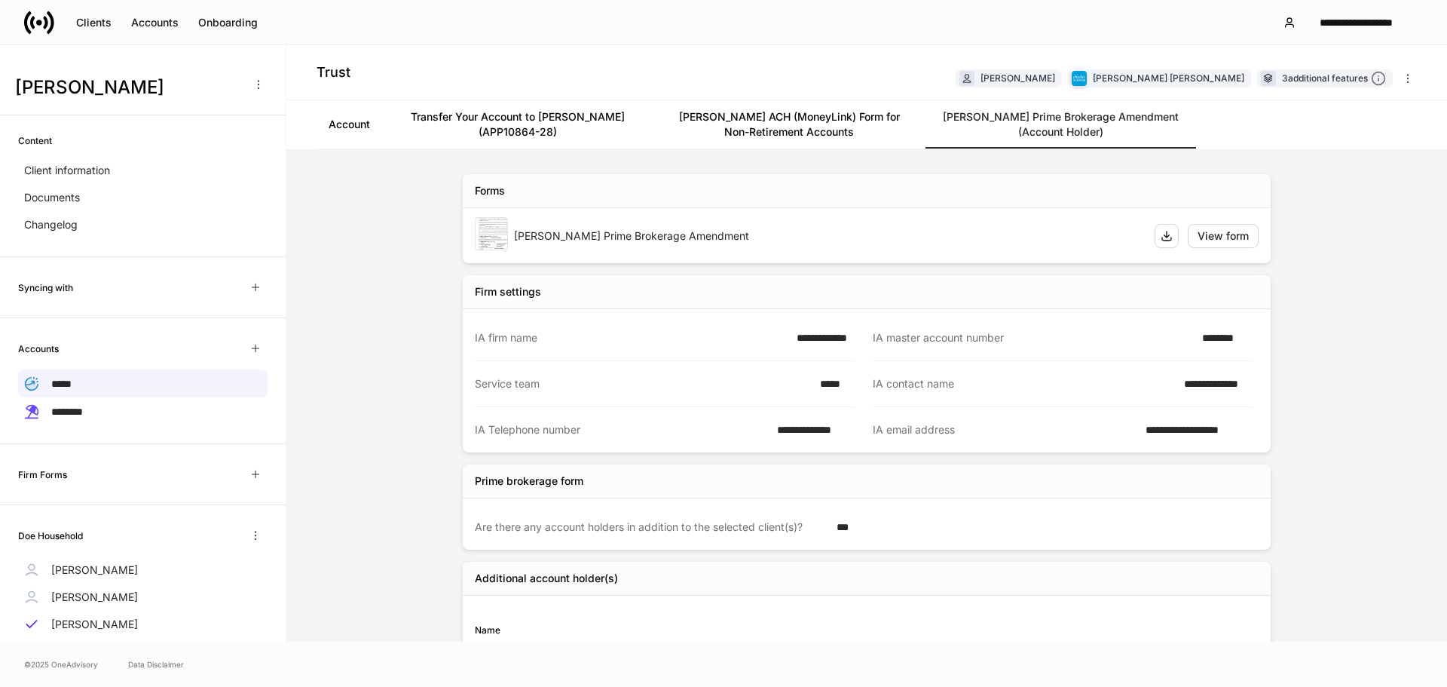
click at [314, 374] on div "**********" at bounding box center [866, 396] width 1161 height 492
click at [1358, 27] on div "**********" at bounding box center [1356, 22] width 109 height 15
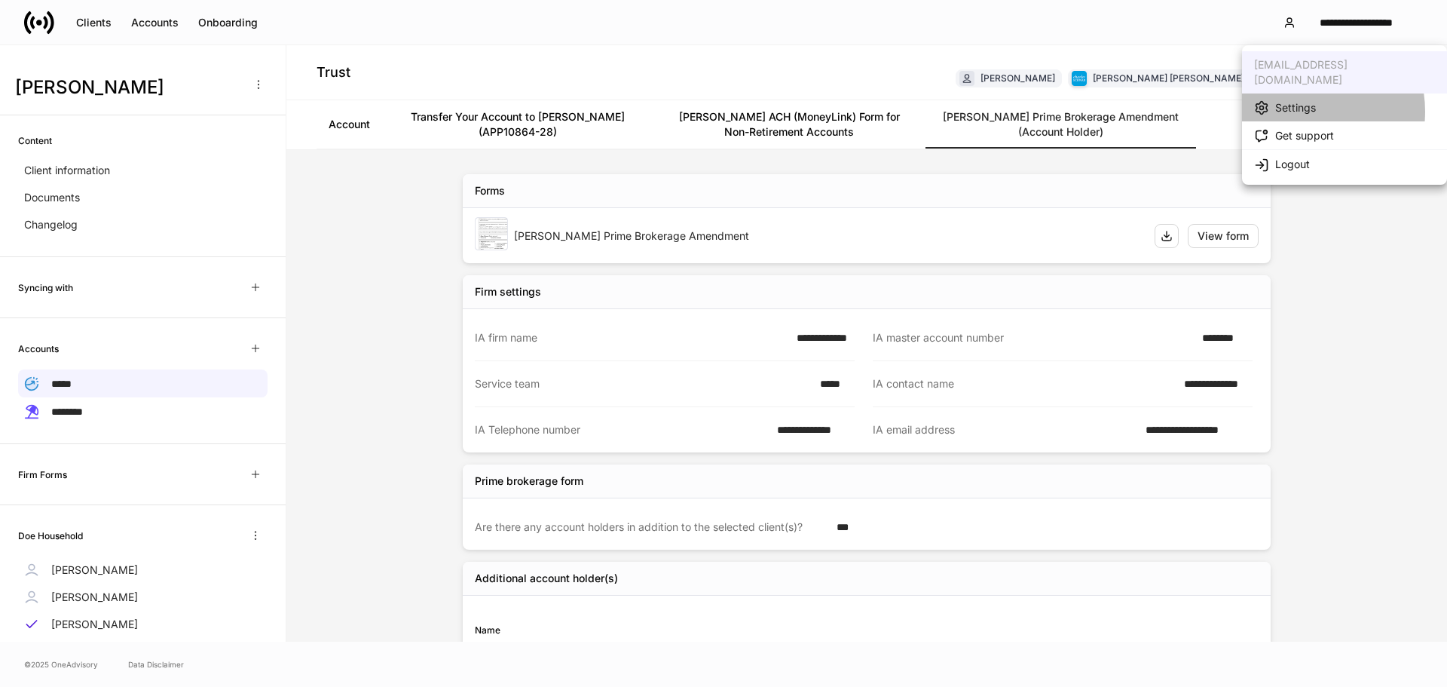
click at [1300, 100] on div "Settings" at bounding box center [1296, 107] width 41 height 15
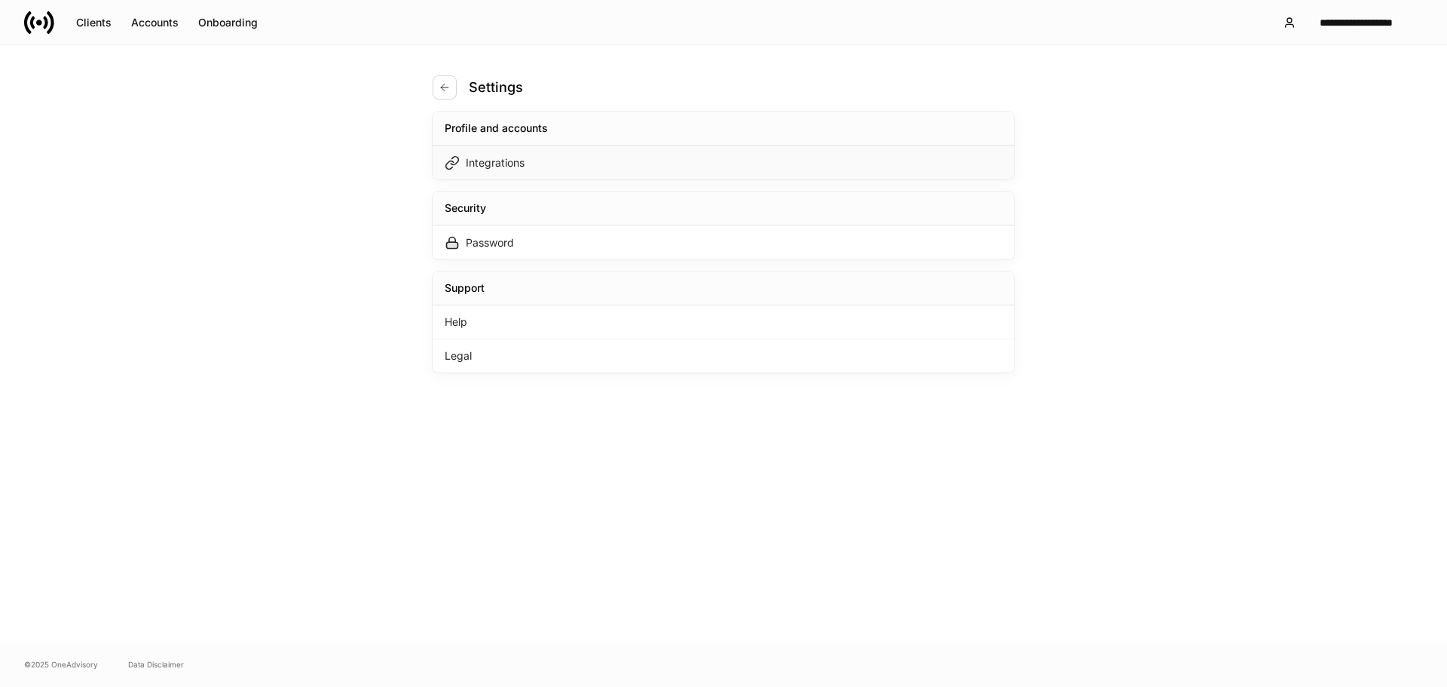
click at [522, 171] on div "Integrations" at bounding box center [724, 162] width 582 height 34
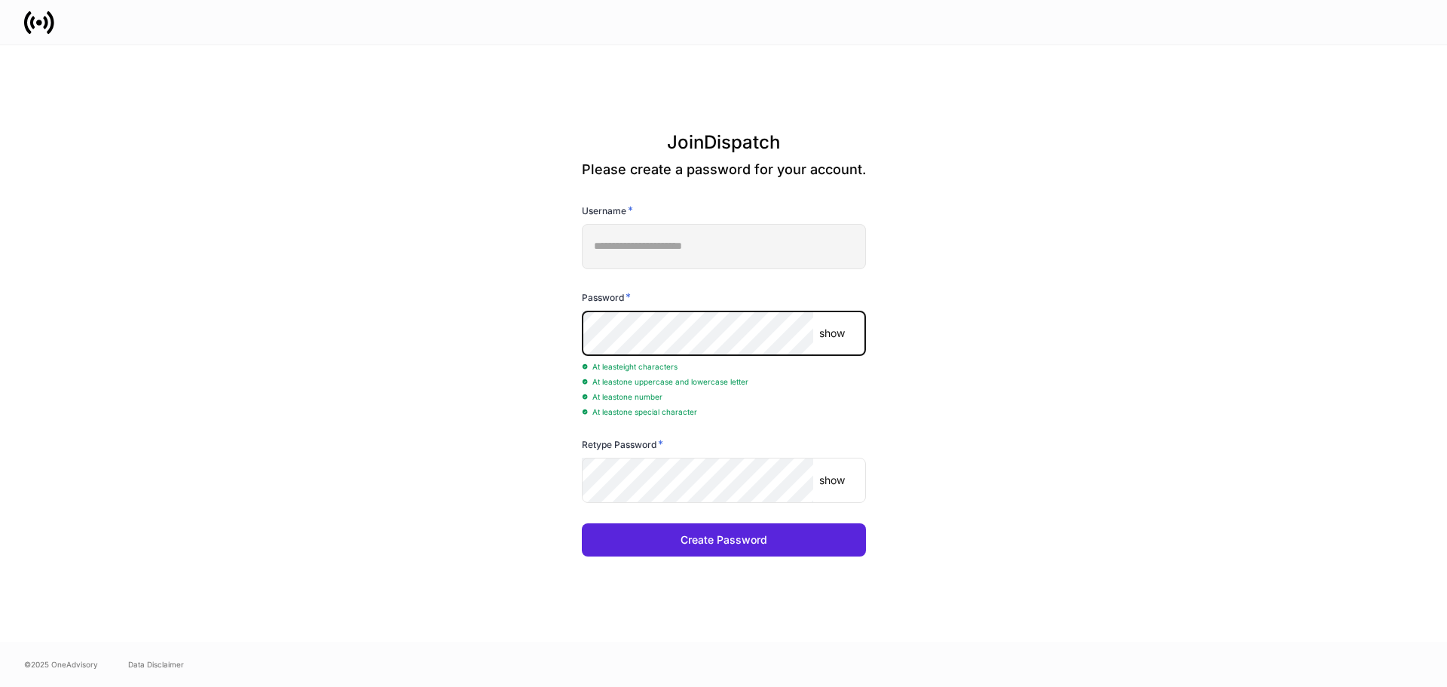
click at [844, 329] on p "show" at bounding box center [832, 333] width 26 height 15
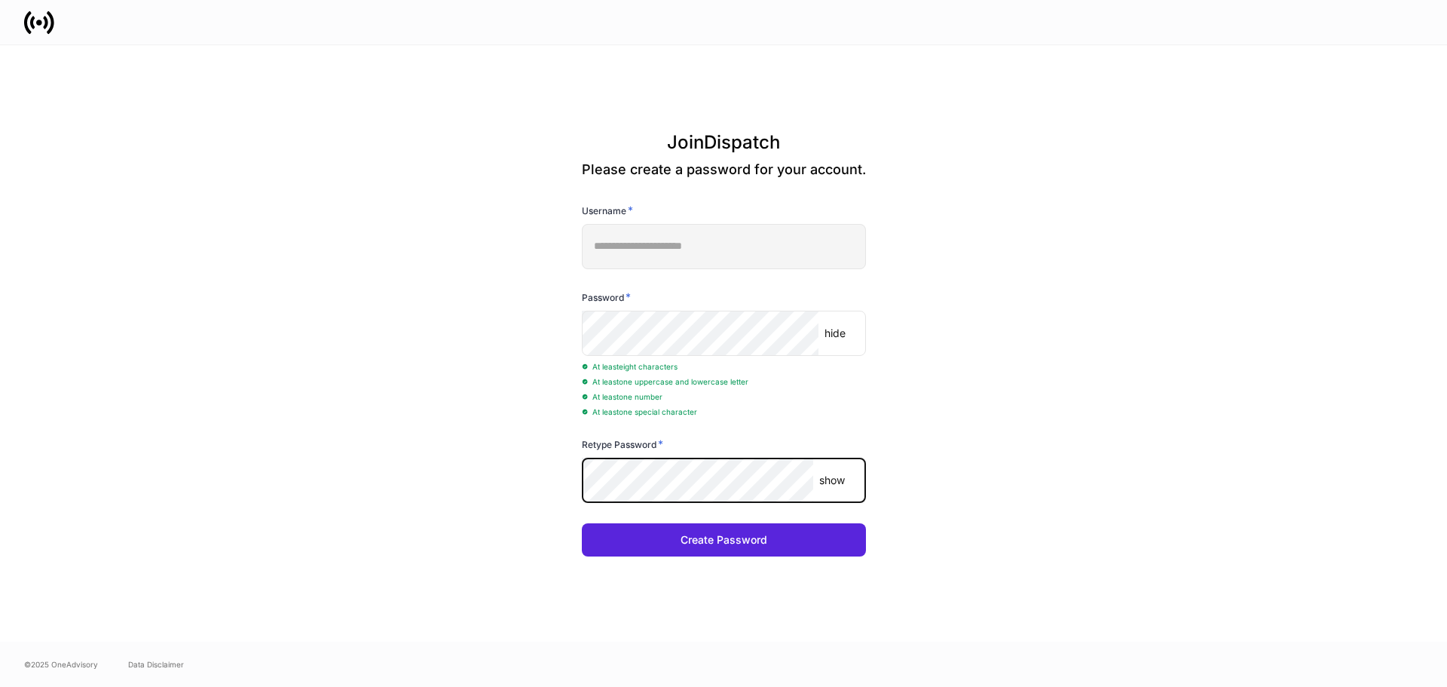
click at [837, 473] on p "show" at bounding box center [832, 480] width 26 height 15
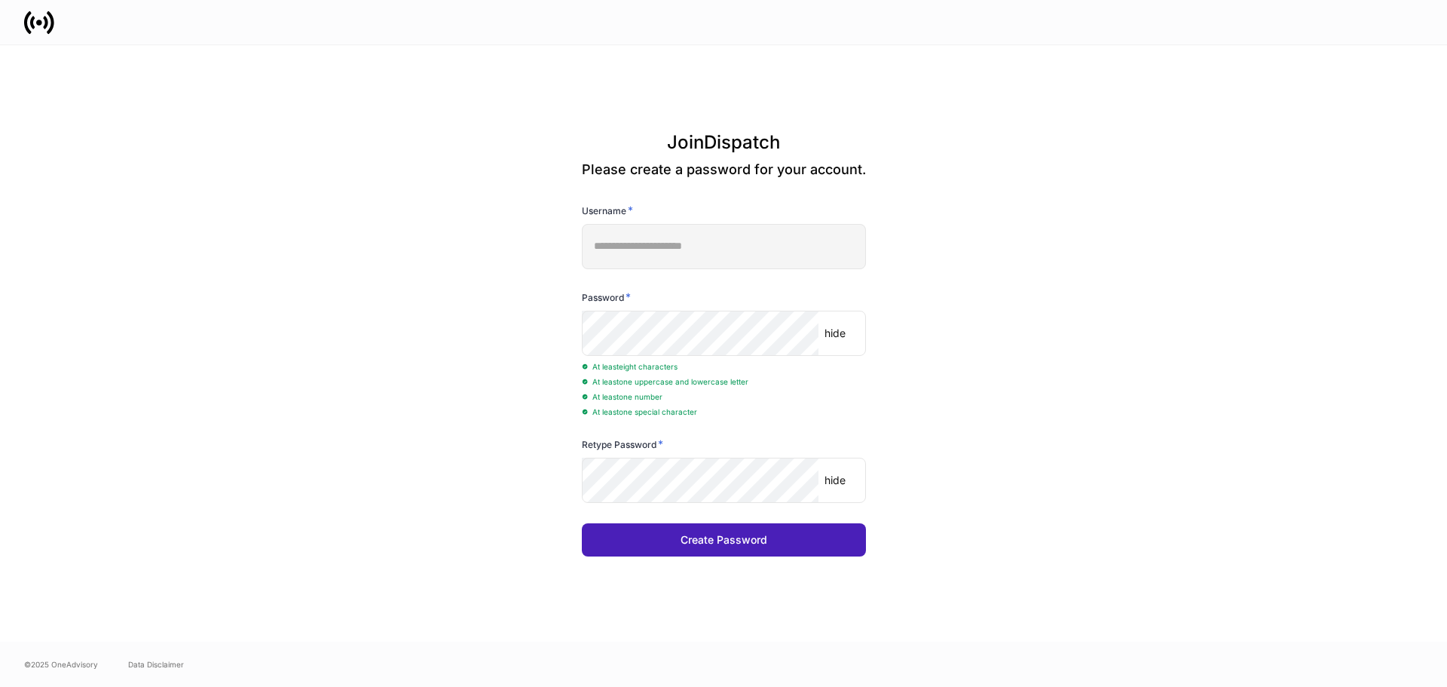
click at [752, 540] on div "Create Password" at bounding box center [724, 539] width 87 height 15
